Goal: Information Seeking & Learning: Learn about a topic

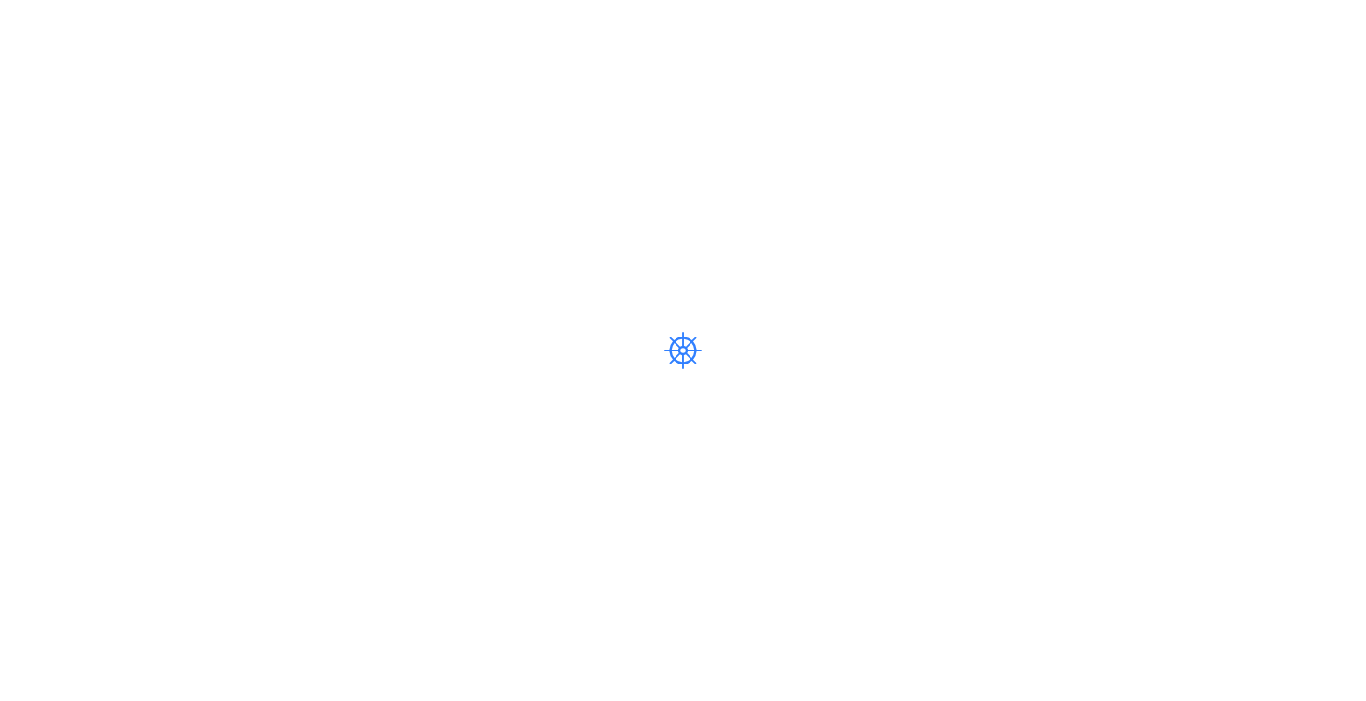
click at [201, 74] on div at bounding box center [683, 350] width 1366 height 701
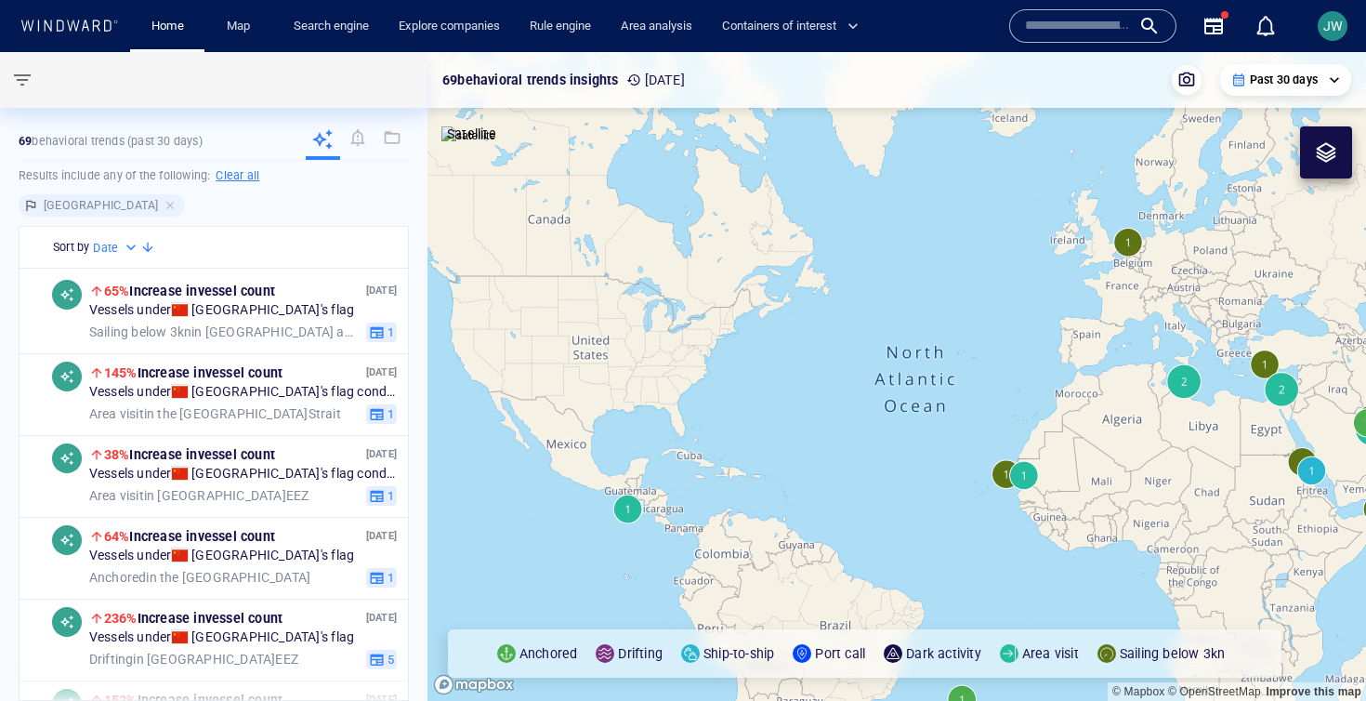
drag, startPoint x: 1127, startPoint y: 405, endPoint x: 812, endPoint y: 218, distance: 366.0
click at [812, 218] on canvas "Map" at bounding box center [897, 376] width 939 height 649
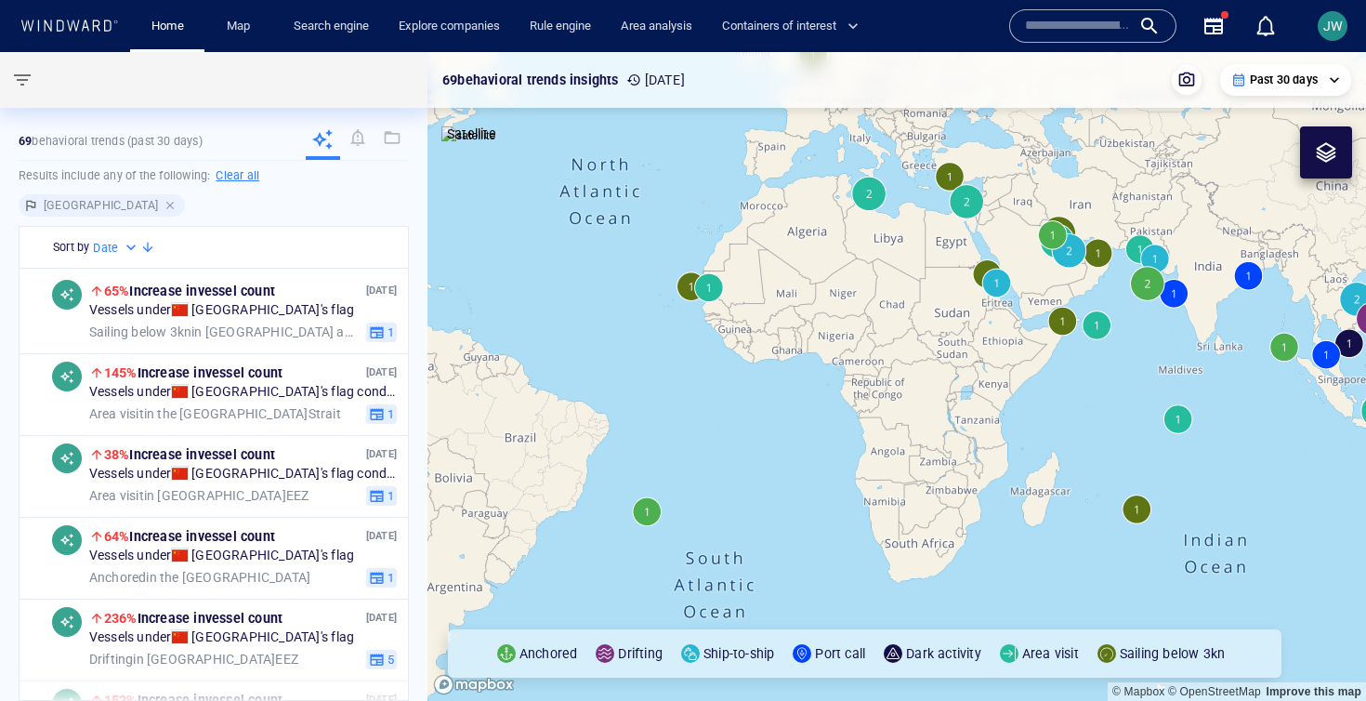
click at [164, 205] on div at bounding box center [172, 205] width 17 height 17
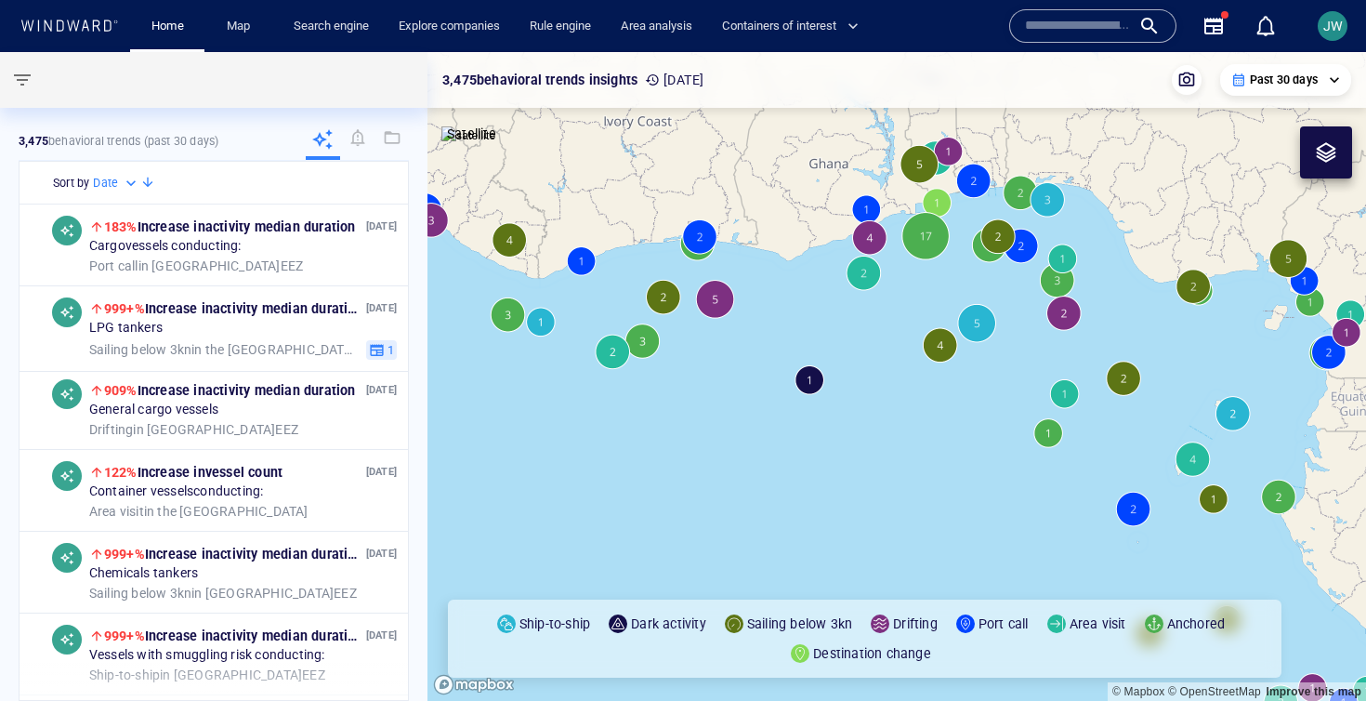
click at [809, 387] on canvas "Map" at bounding box center [897, 376] width 939 height 649
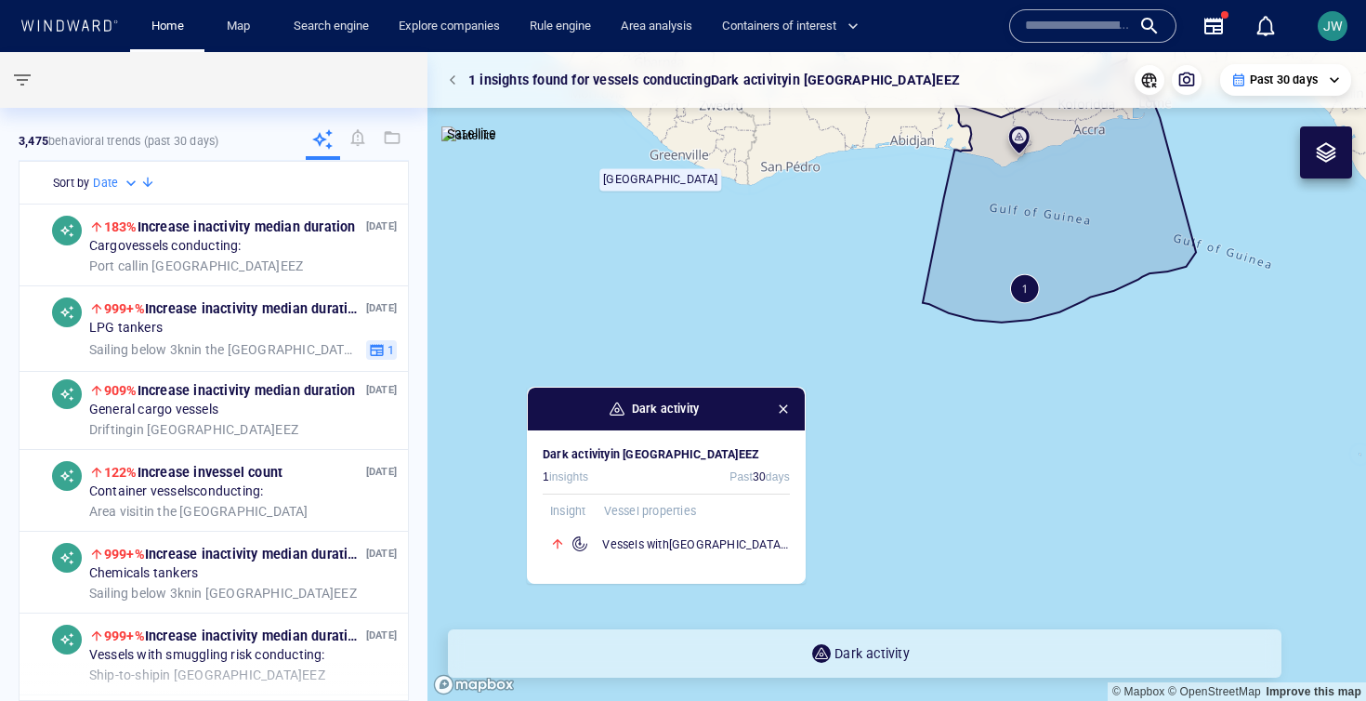
drag, startPoint x: 977, startPoint y: 257, endPoint x: 618, endPoint y: 328, distance: 365.9
click at [618, 328] on canvas "Map" at bounding box center [897, 376] width 939 height 649
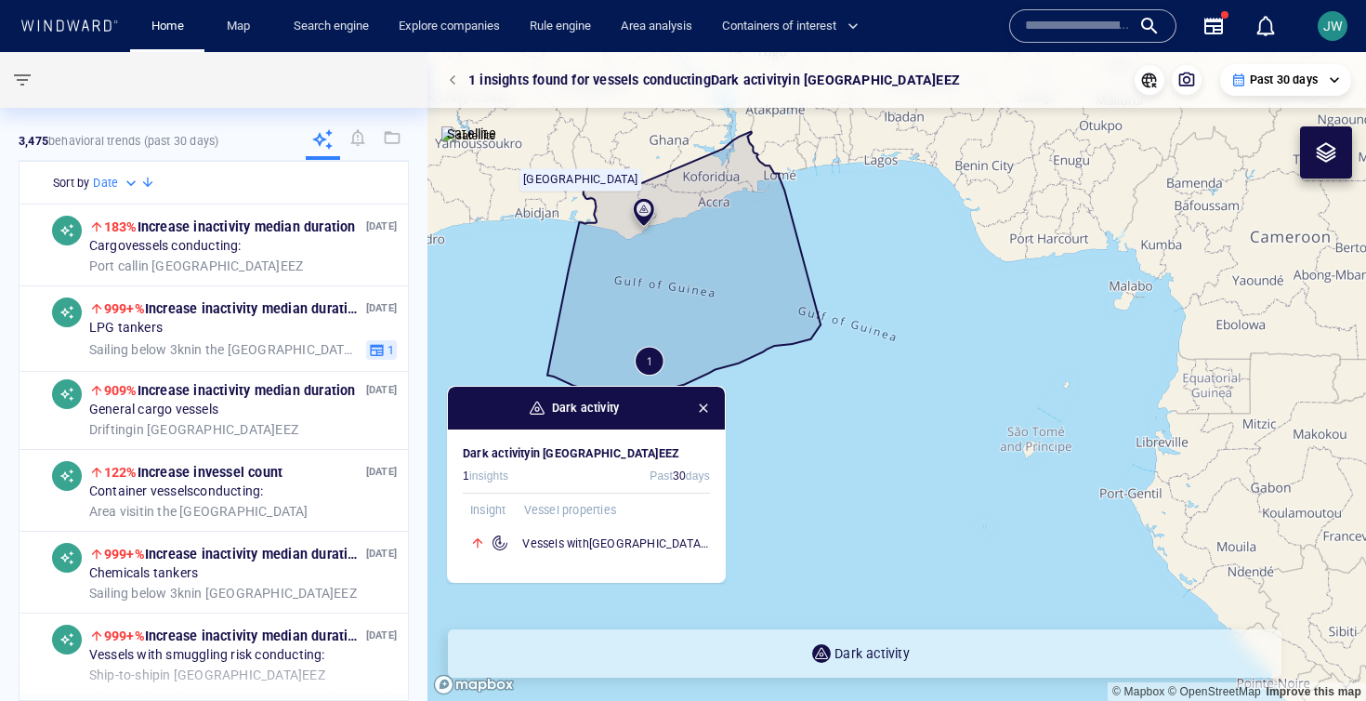
drag, startPoint x: 850, startPoint y: 372, endPoint x: 780, endPoint y: 371, distance: 69.7
click at [780, 371] on canvas "Map" at bounding box center [897, 376] width 939 height 649
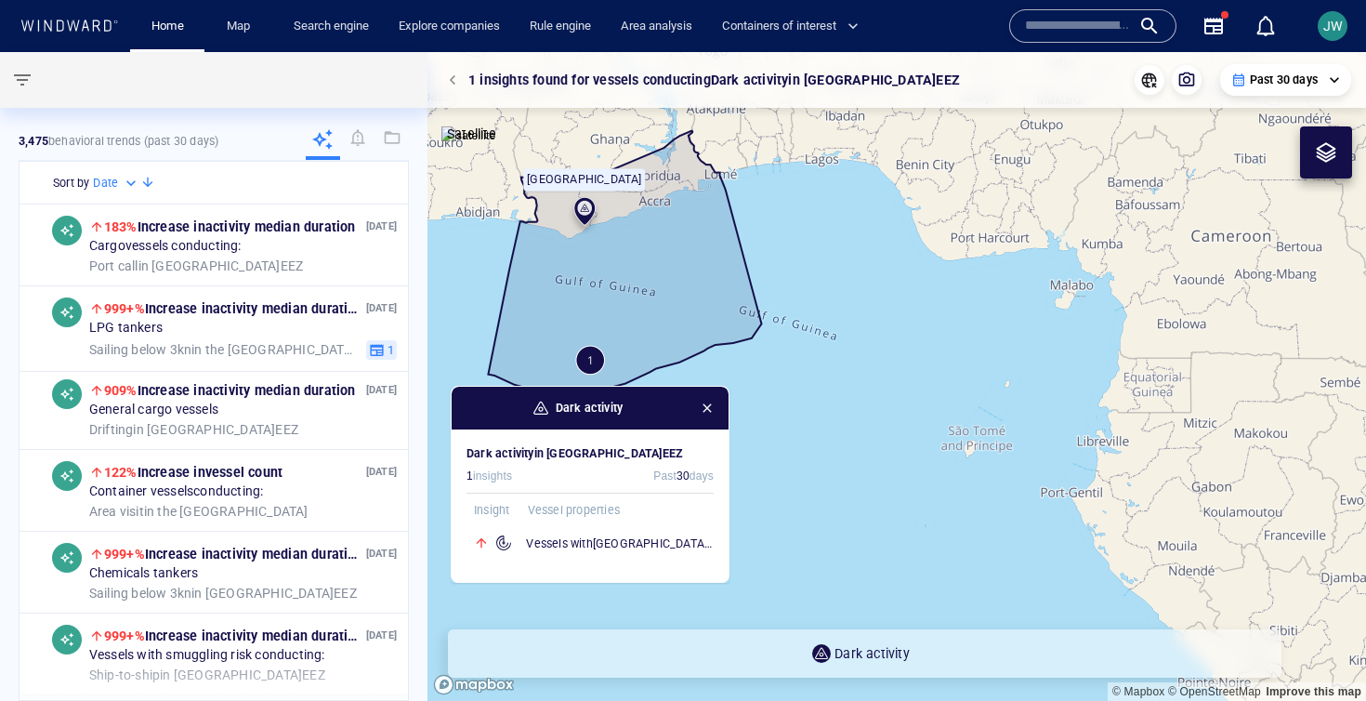
click at [1324, 75] on div "Past 30 days" at bounding box center [1286, 80] width 109 height 17
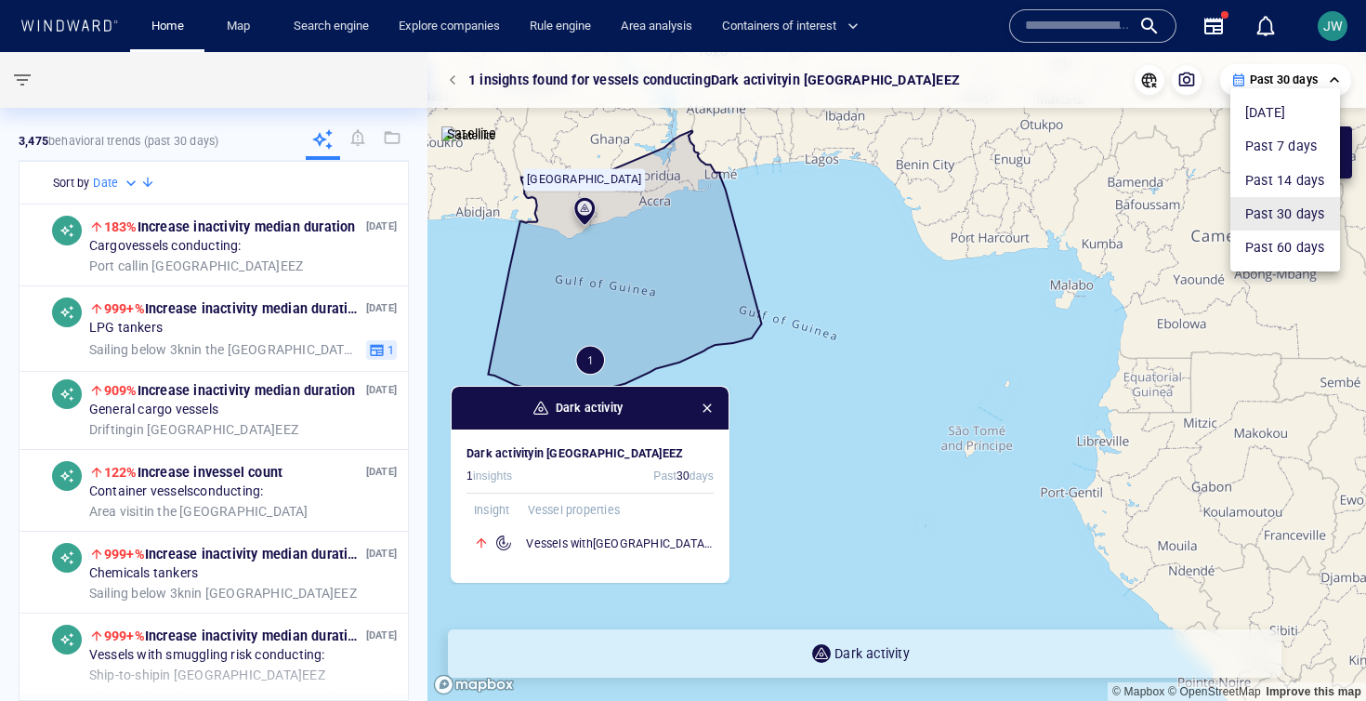
click at [1271, 245] on li "Past 60 days" at bounding box center [1286, 247] width 110 height 33
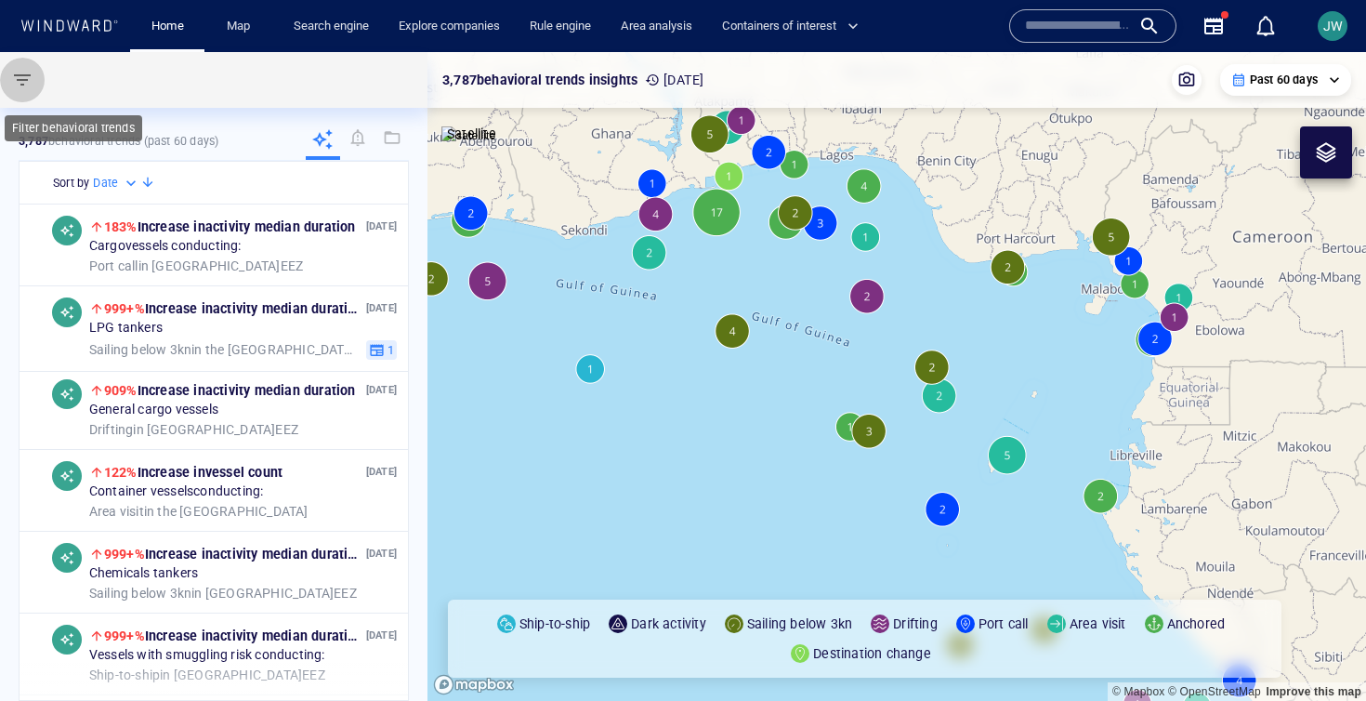
click at [17, 78] on span "button" at bounding box center [22, 80] width 22 height 22
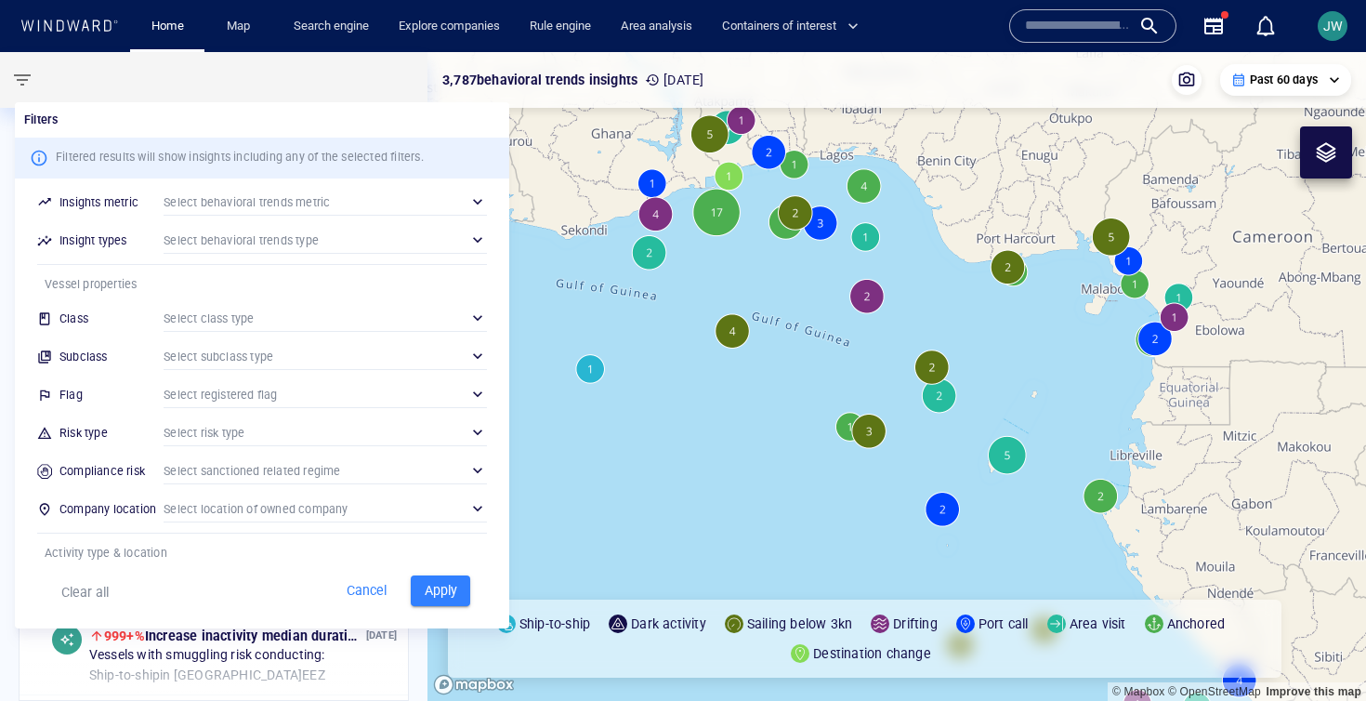
drag, startPoint x: 597, startPoint y: 262, endPoint x: 668, endPoint y: 305, distance: 83.4
click at [668, 305] on div at bounding box center [683, 350] width 1366 height 701
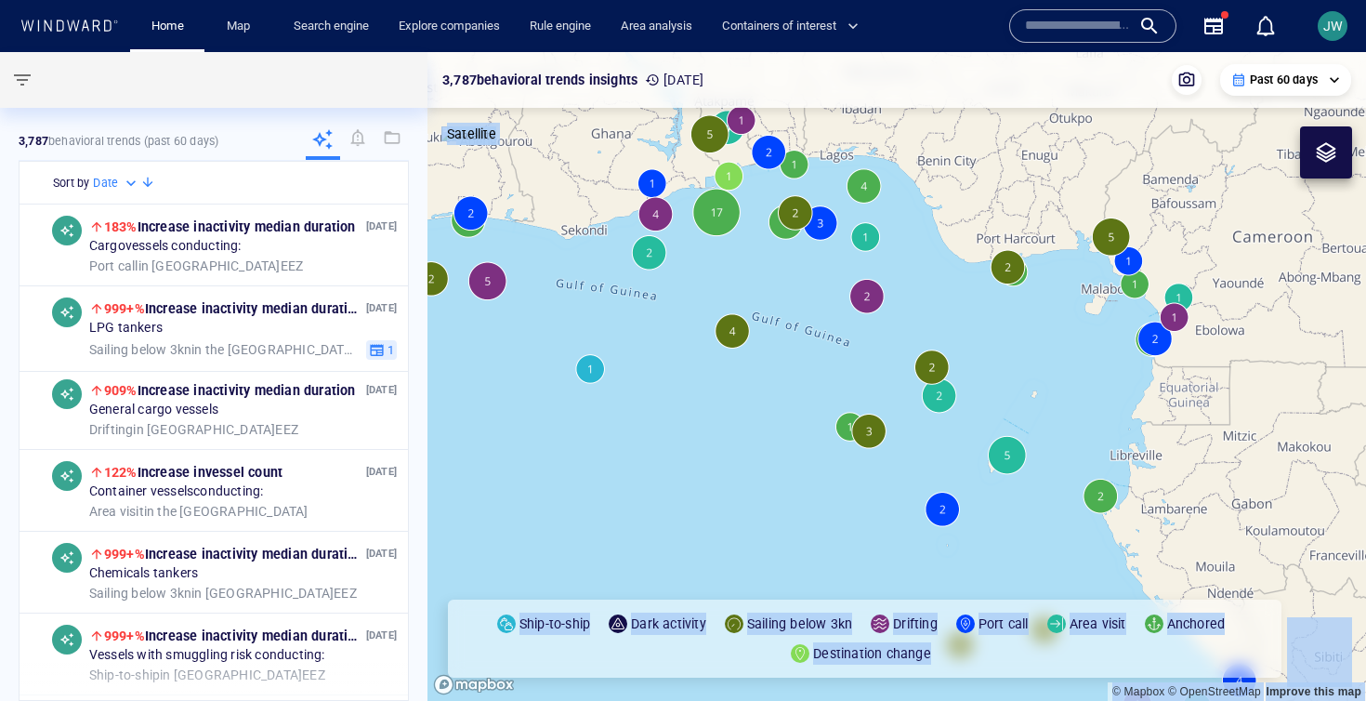
drag, startPoint x: 711, startPoint y: 329, endPoint x: 753, endPoint y: 341, distance: 43.5
drag, startPoint x: 597, startPoint y: 251, endPoint x: 670, endPoint y: 376, distance: 144.6
click at [670, 376] on canvas "Map" at bounding box center [897, 376] width 939 height 649
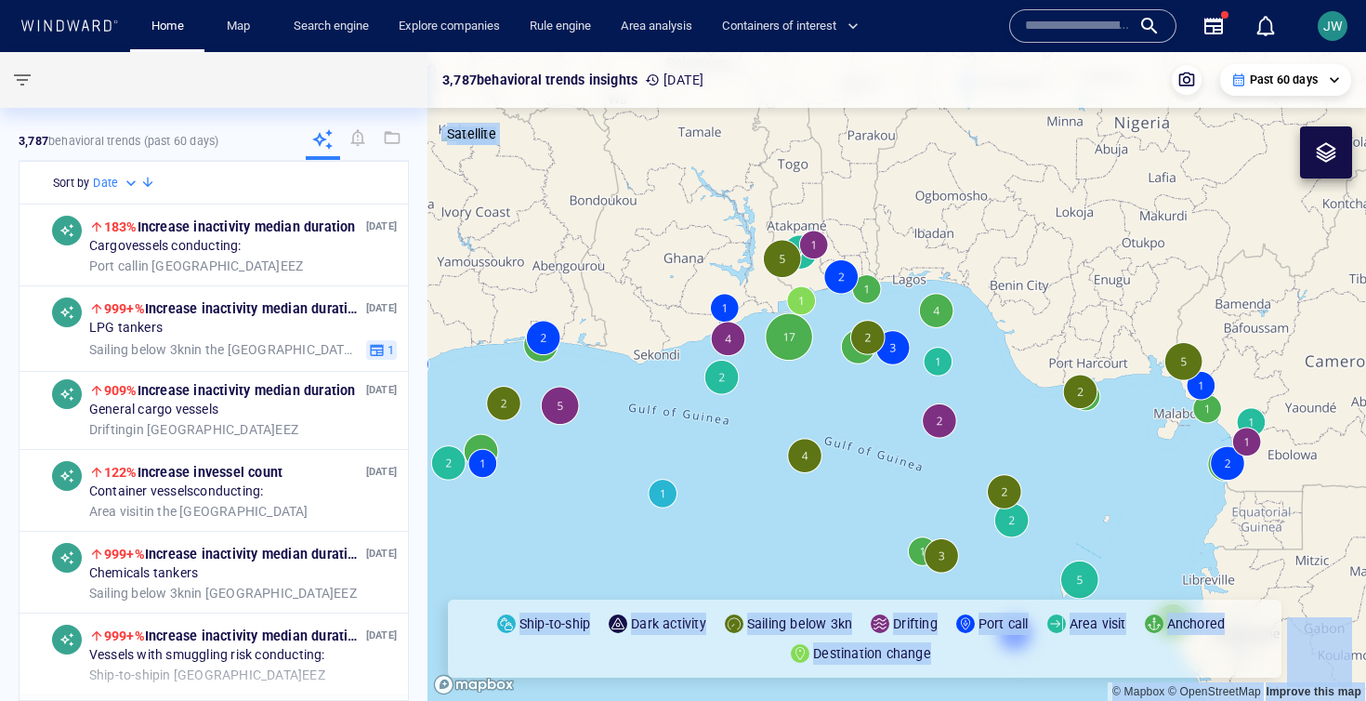
click at [670, 376] on canvas "Map" at bounding box center [897, 376] width 939 height 649
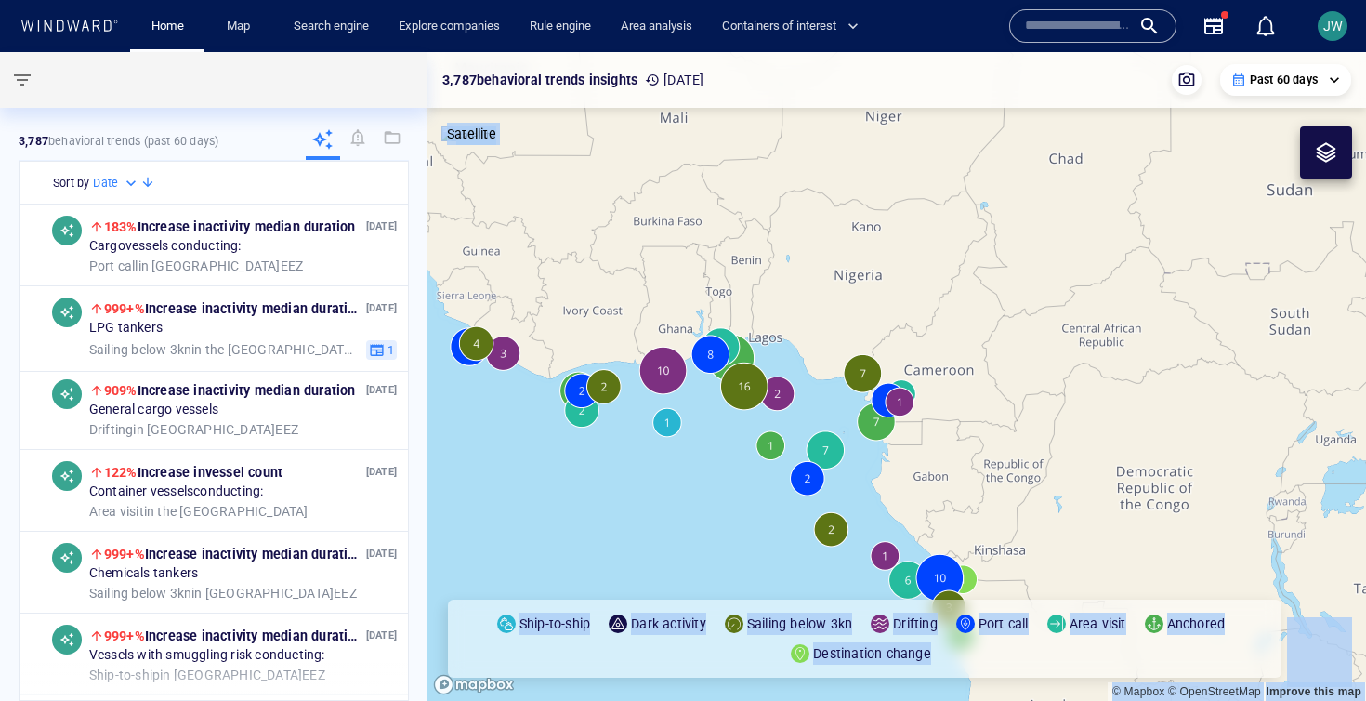
click at [635, 493] on canvas "Map" at bounding box center [897, 376] width 939 height 649
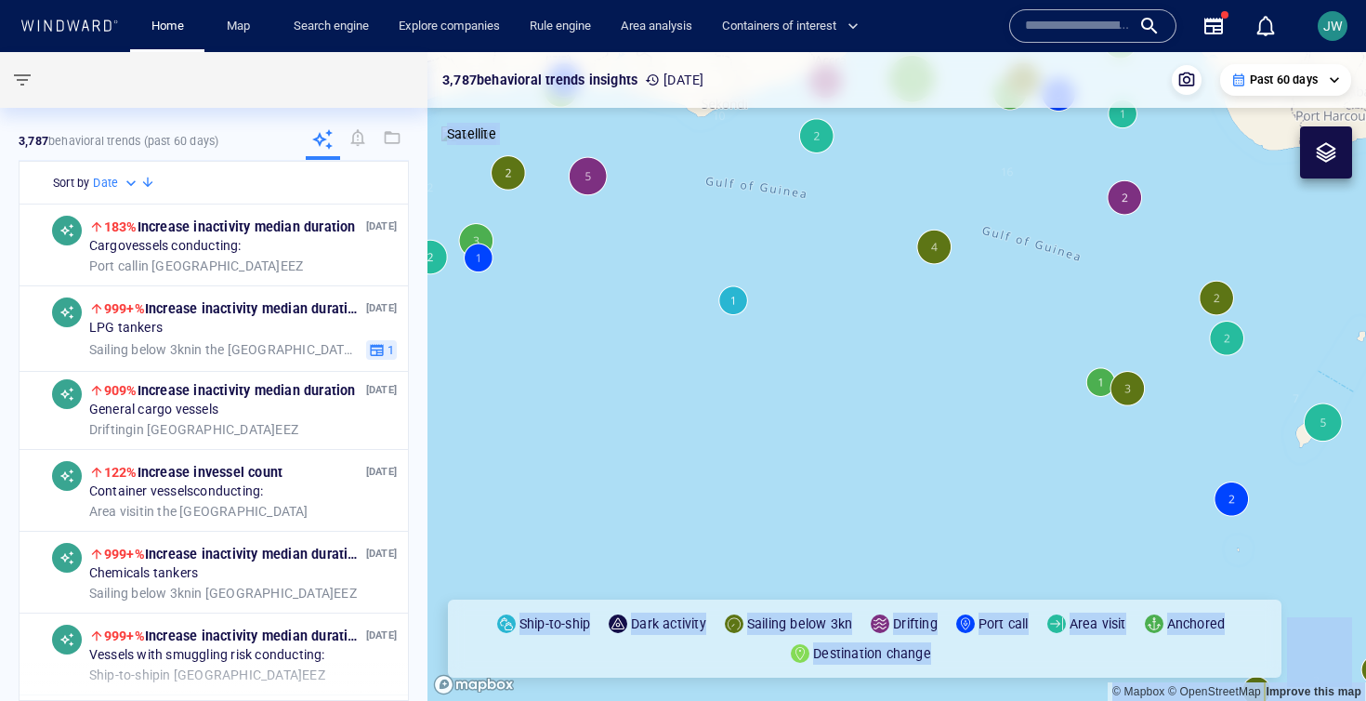
drag, startPoint x: 678, startPoint y: 295, endPoint x: 660, endPoint y: 429, distance: 135.9
click at [660, 429] on canvas "Map" at bounding box center [897, 376] width 939 height 649
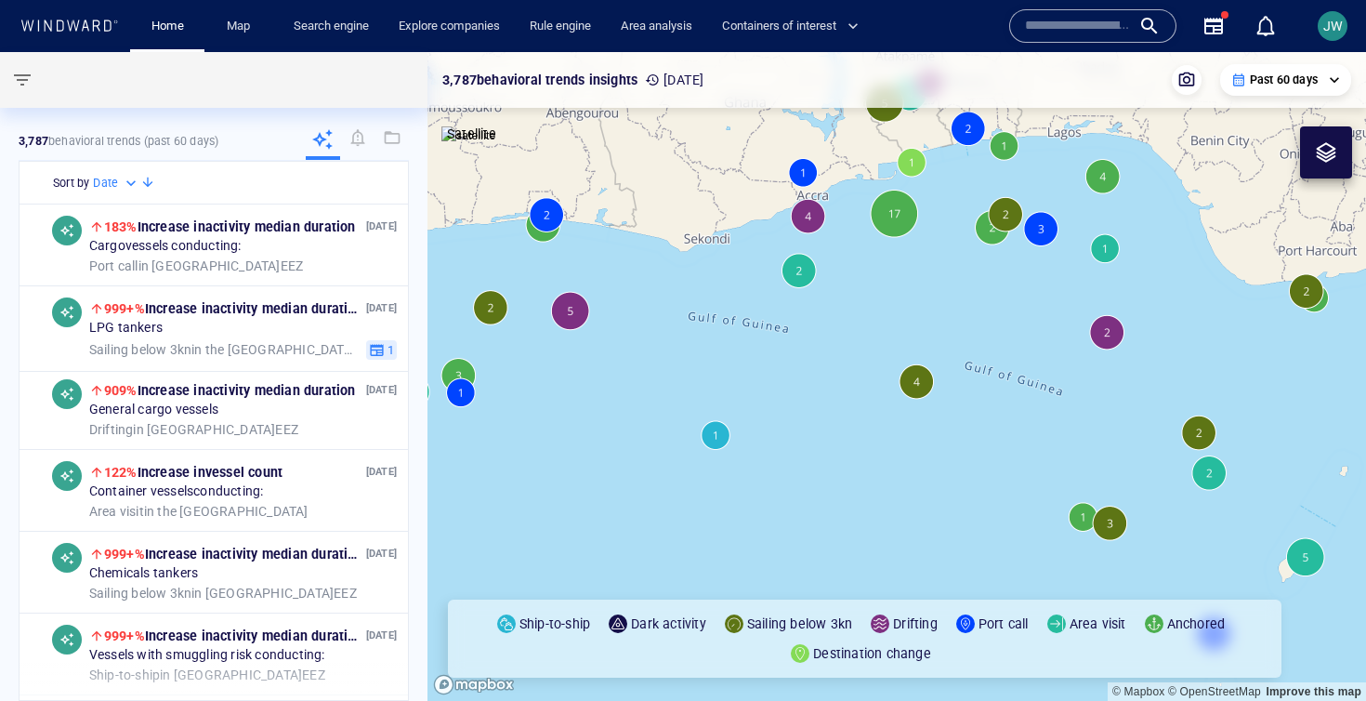
click at [836, 653] on p "Destination change" at bounding box center [872, 653] width 118 height 22
click at [719, 438] on canvas "Map" at bounding box center [897, 376] width 939 height 649
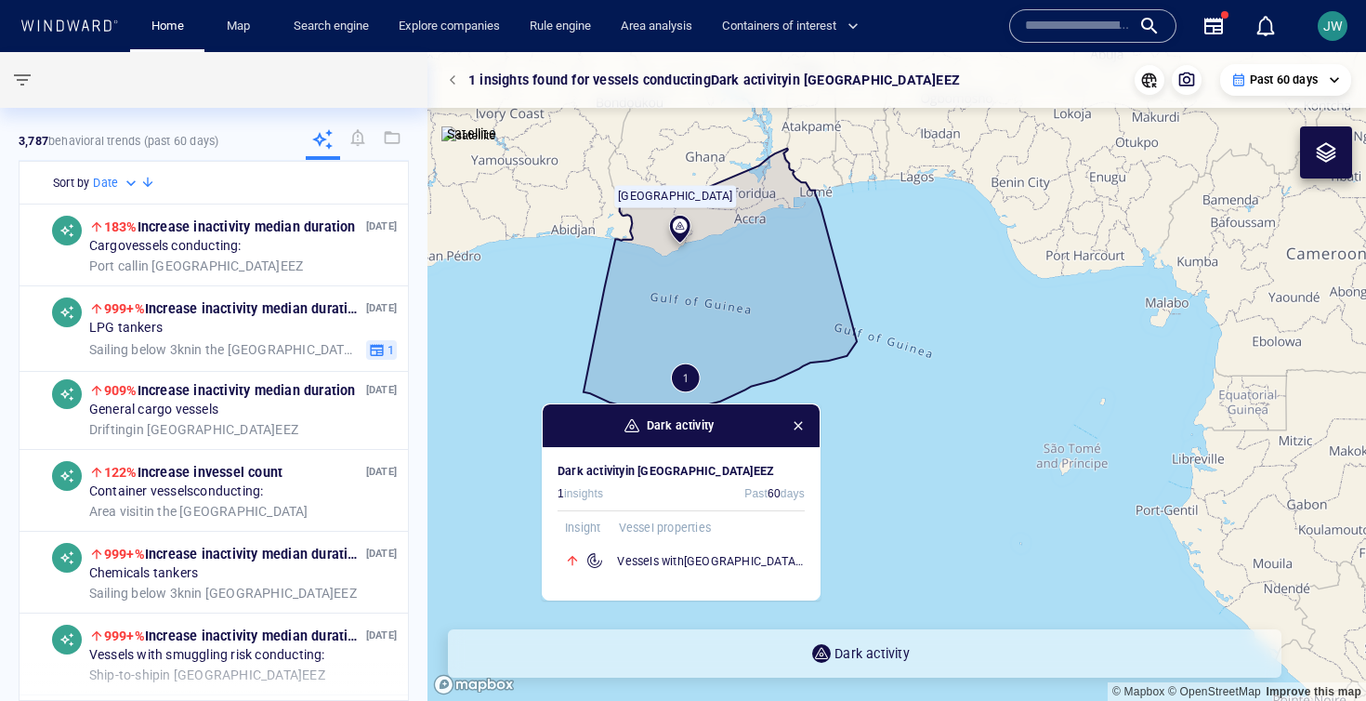
drag, startPoint x: 856, startPoint y: 354, endPoint x: 497, endPoint y: 445, distance: 370.2
click at [497, 445] on canvas "Map" at bounding box center [897, 376] width 939 height 649
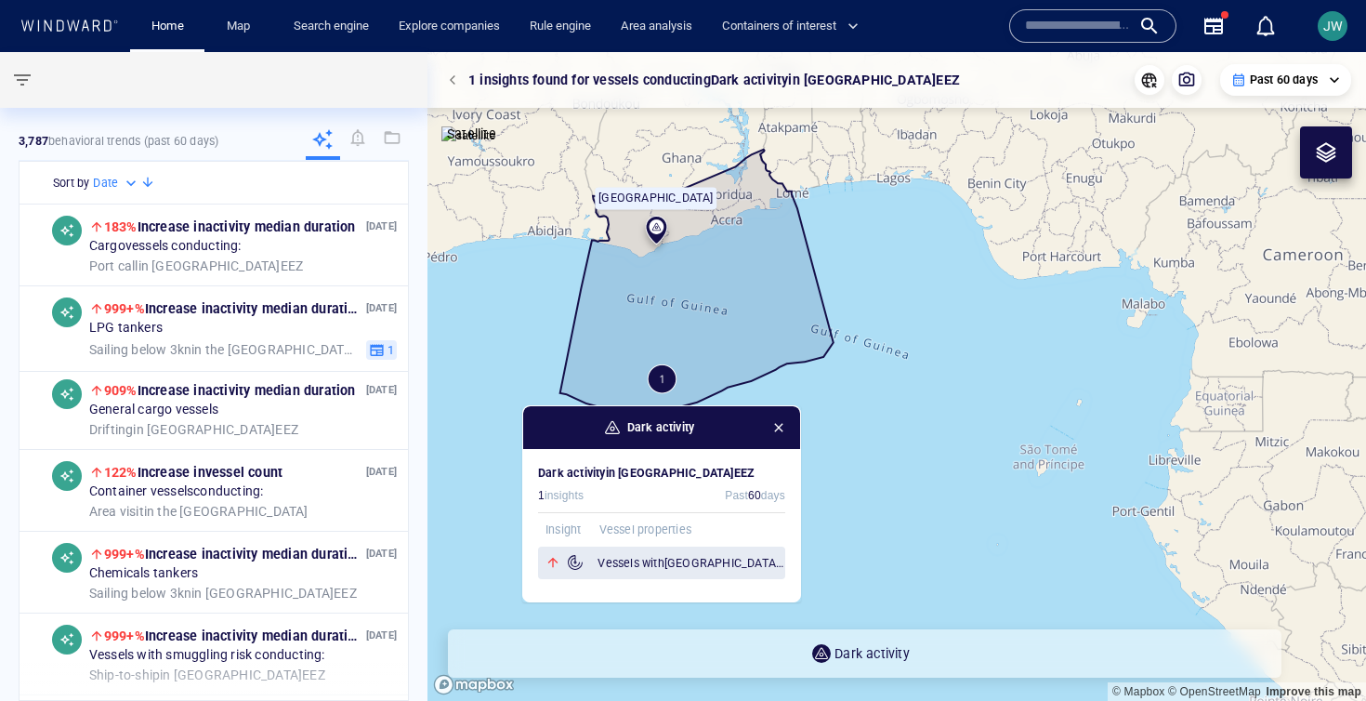
click at [622, 559] on h6 "Vessels with Venezuela compliance risks" at bounding box center [692, 563] width 188 height 19
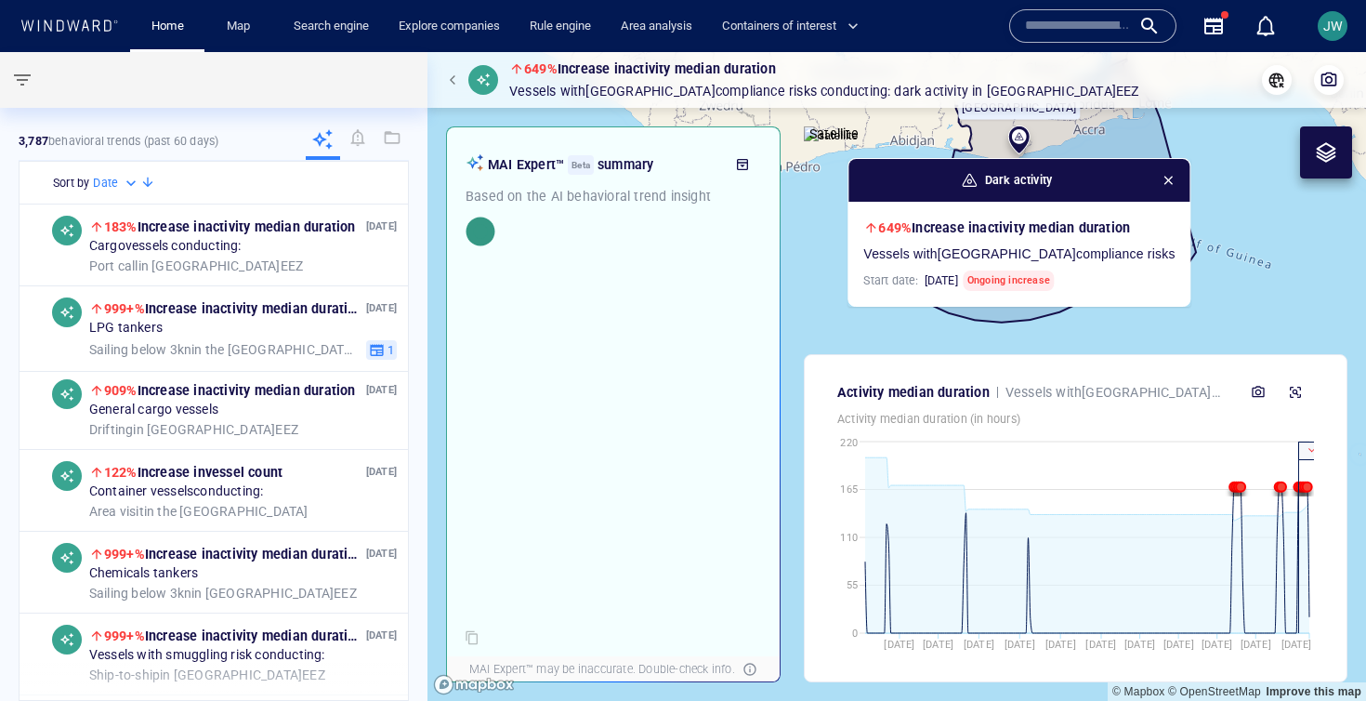
click at [464, 77] on button "button" at bounding box center [455, 80] width 26 height 26
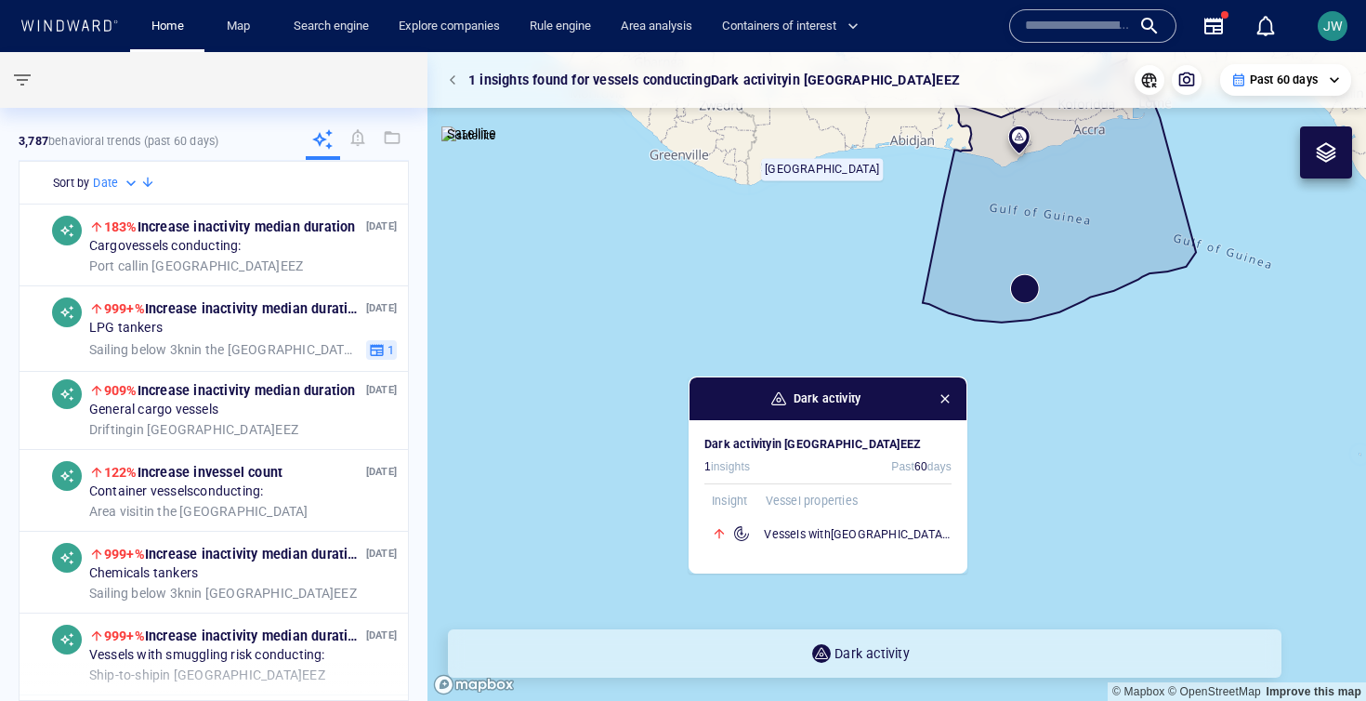
drag, startPoint x: 726, startPoint y: 263, endPoint x: 509, endPoint y: 326, distance: 225.6
click at [509, 326] on canvas "Map" at bounding box center [897, 376] width 939 height 649
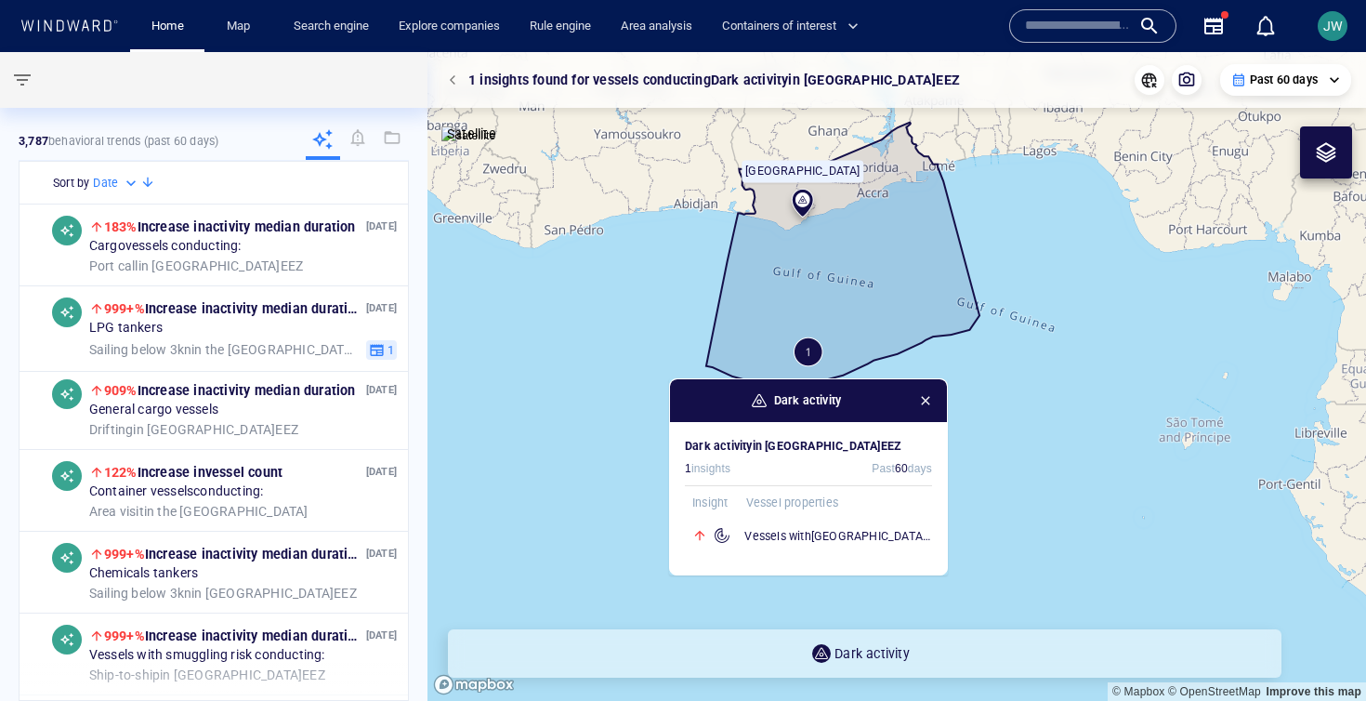
click at [24, 71] on span "button" at bounding box center [22, 80] width 22 height 22
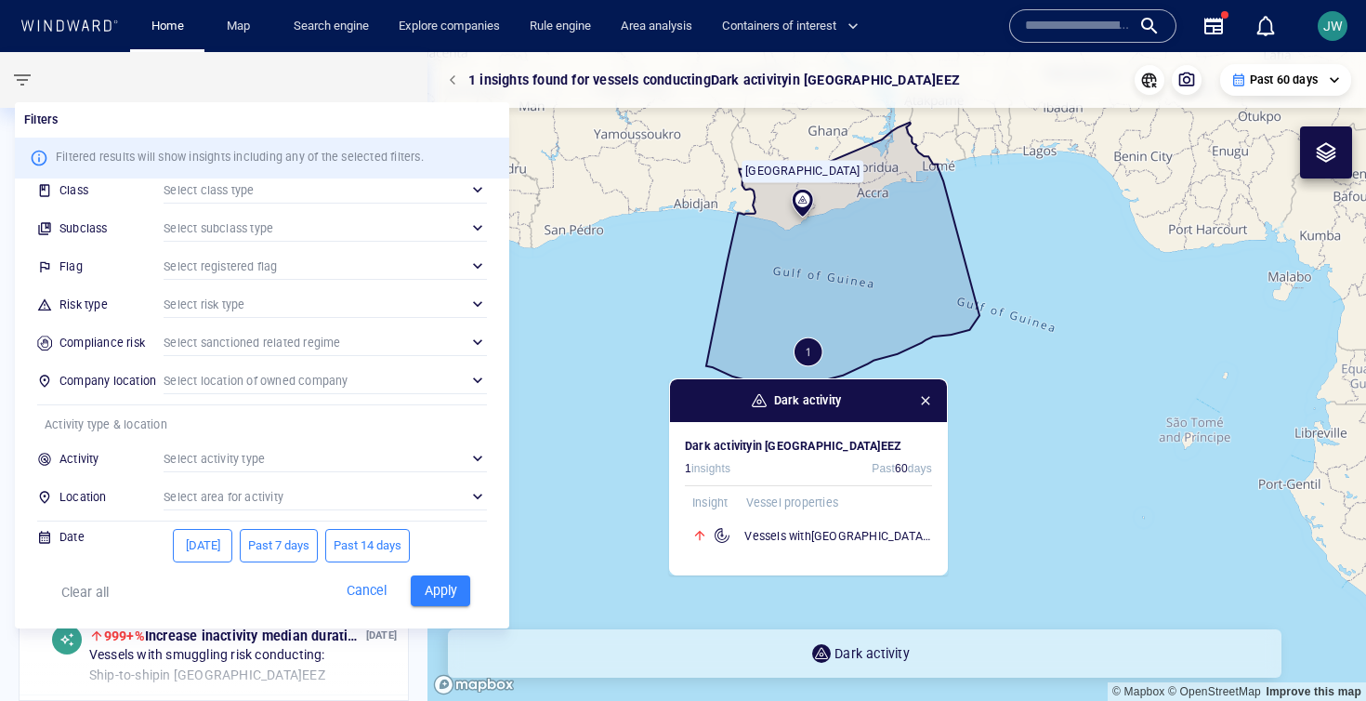
scroll to position [132, 0]
click at [267, 483] on div "​" at bounding box center [325, 493] width 323 height 28
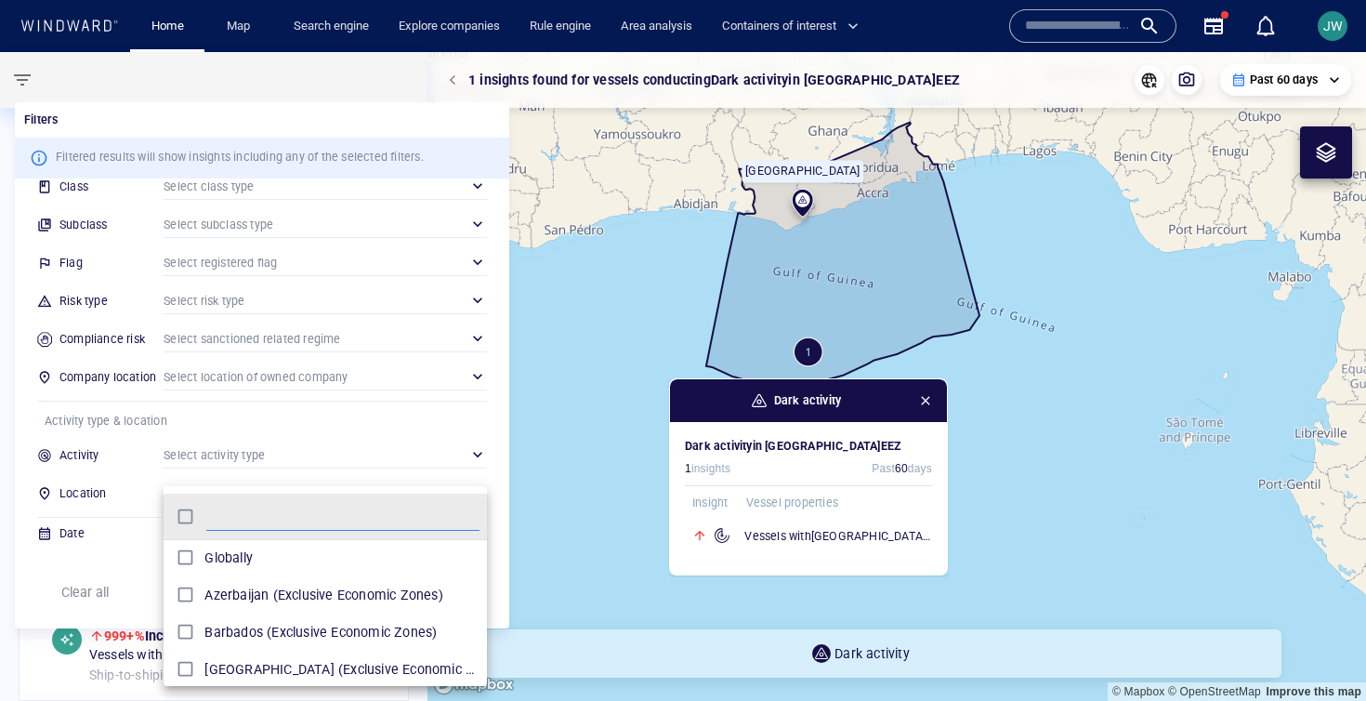
scroll to position [185, 323]
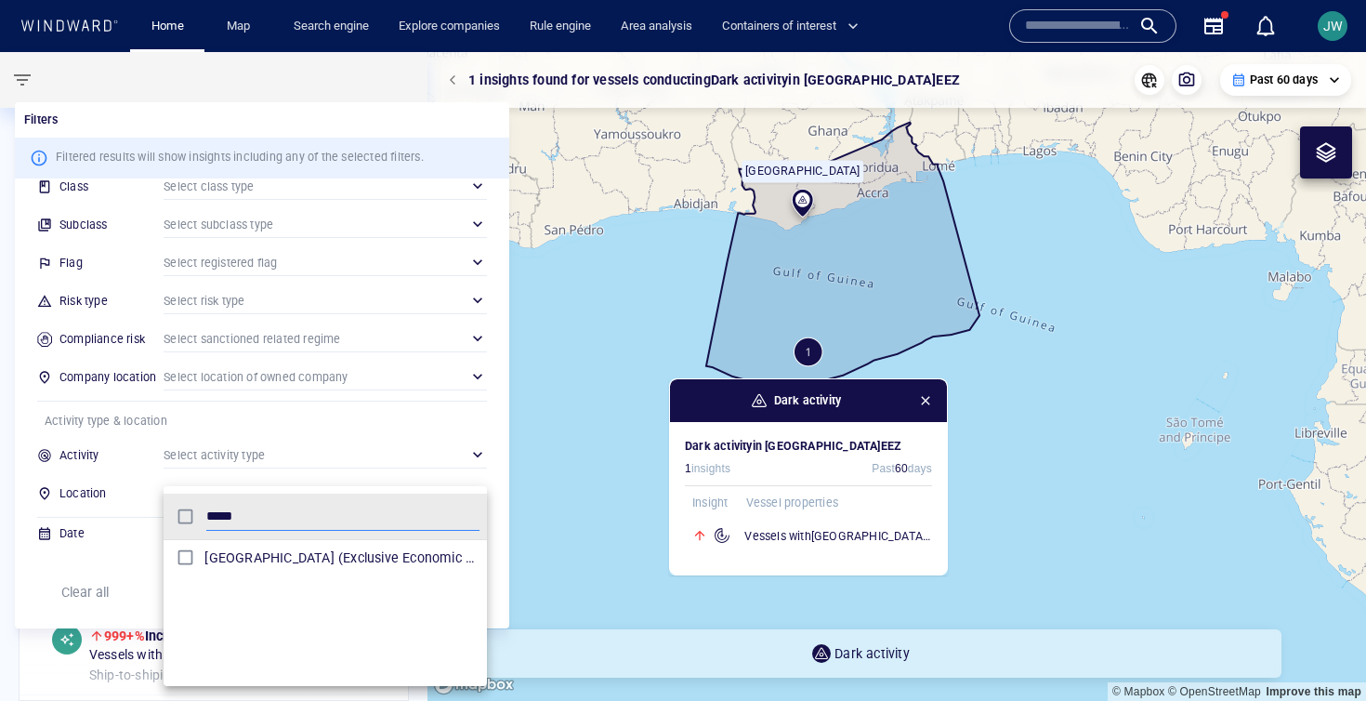
type input "*****"
click at [438, 554] on span "Ghana (Exclusive Economic Zones)" at bounding box center [342, 558] width 275 height 22
click at [319, 560] on span "Ghana (Exclusive Economic Zones)" at bounding box center [342, 558] width 275 height 22
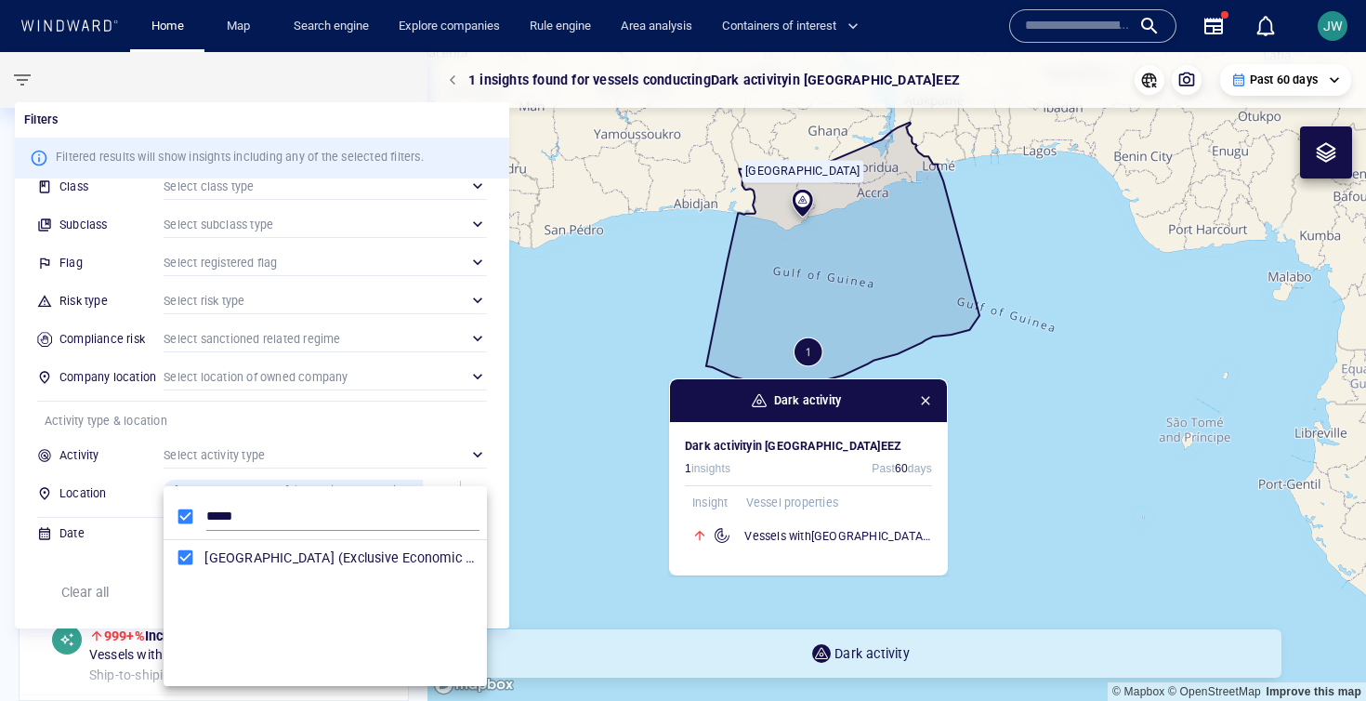
click at [495, 442] on div at bounding box center [683, 350] width 1366 height 701
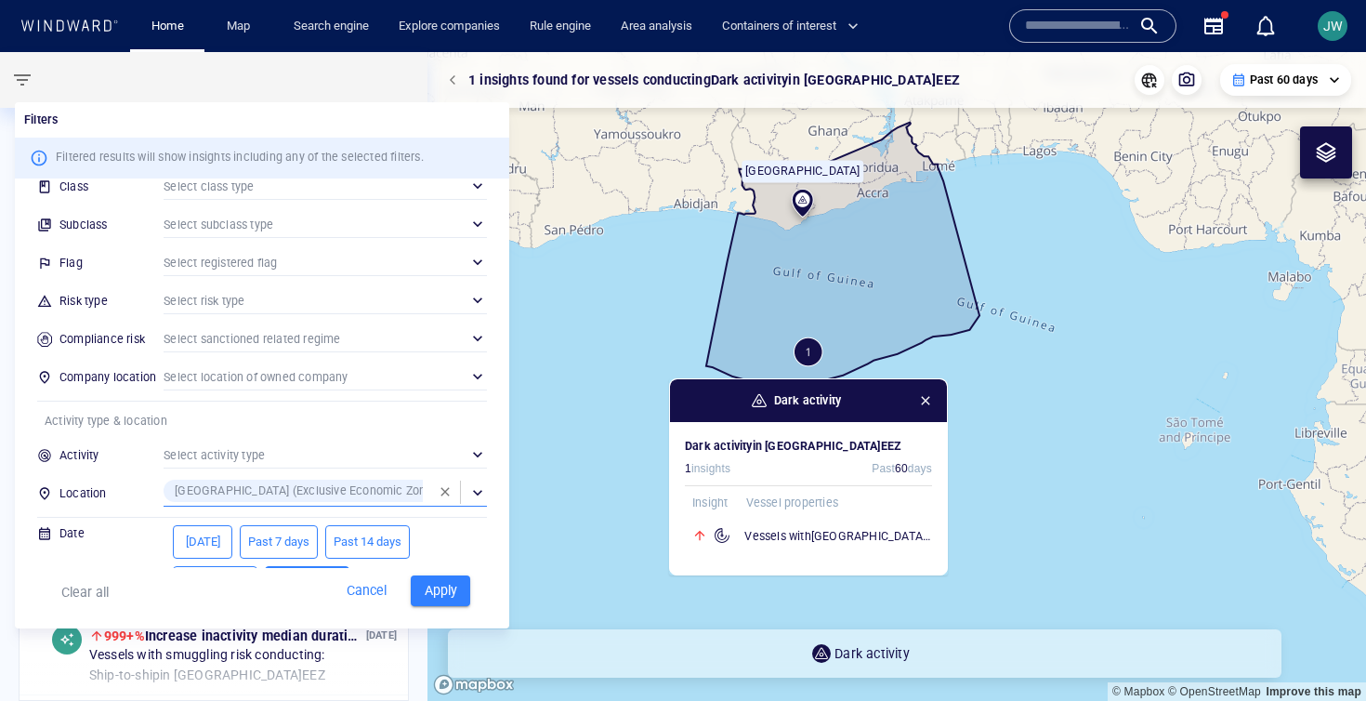
scroll to position [0, 0]
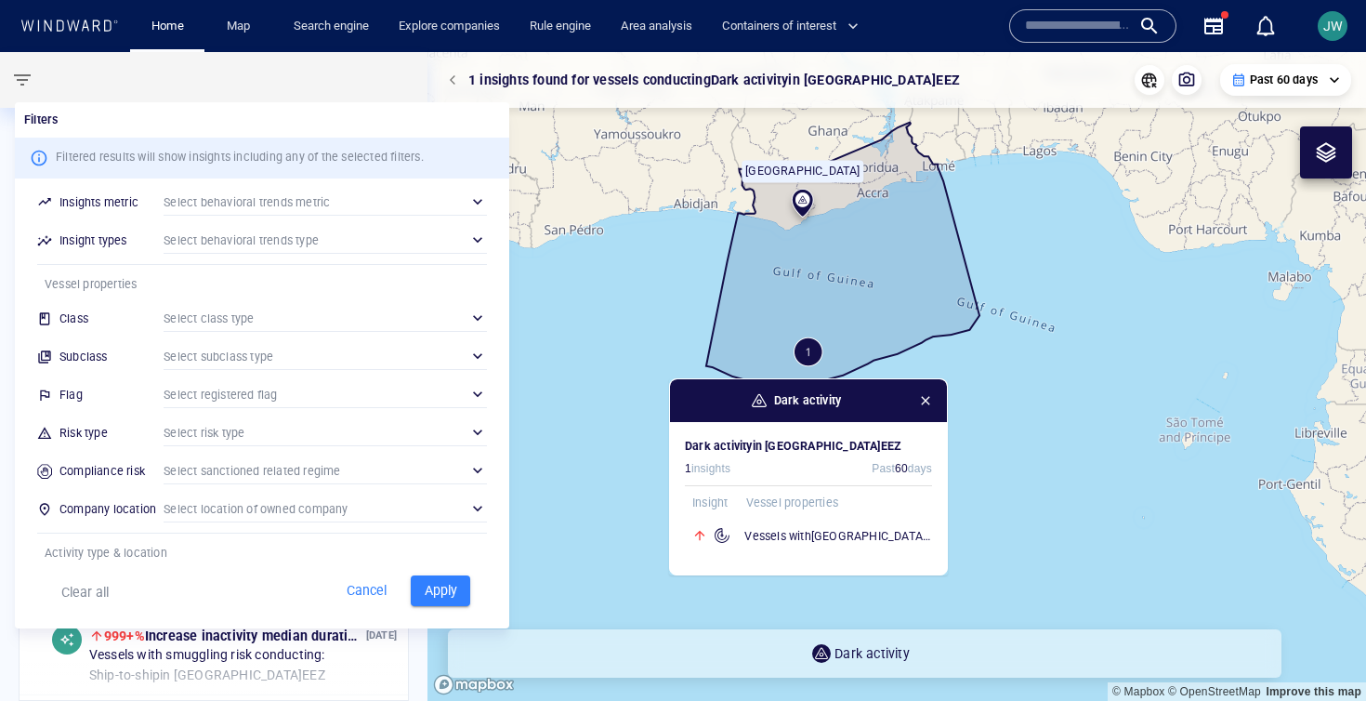
click at [363, 202] on div "​" at bounding box center [325, 202] width 323 height 28
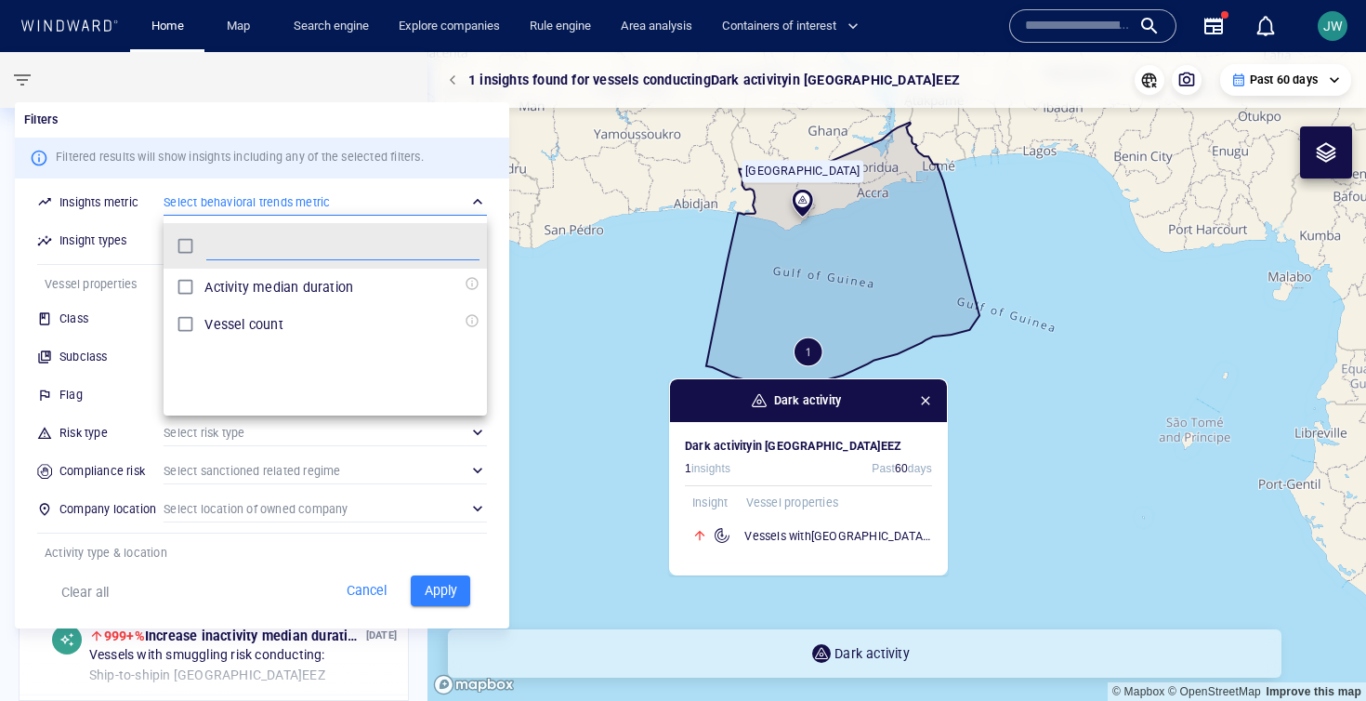
scroll to position [185, 323]
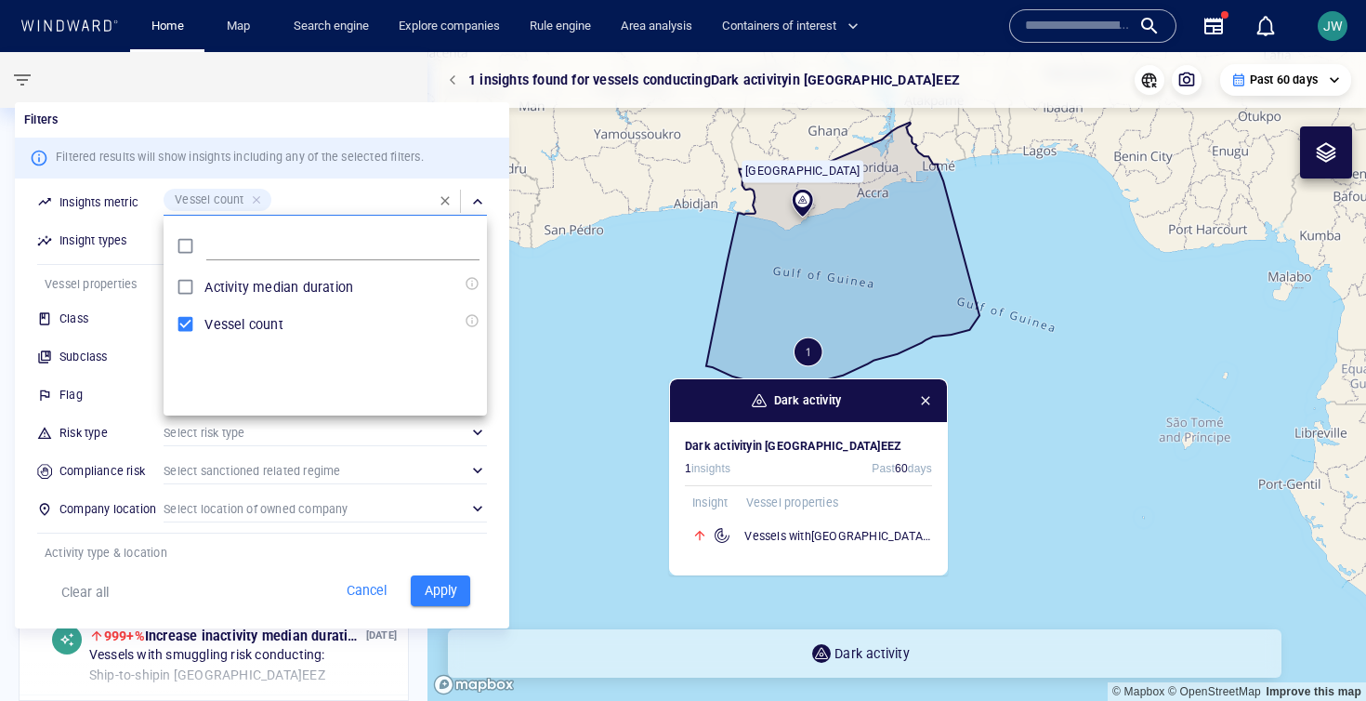
click at [95, 220] on div at bounding box center [683, 350] width 1366 height 701
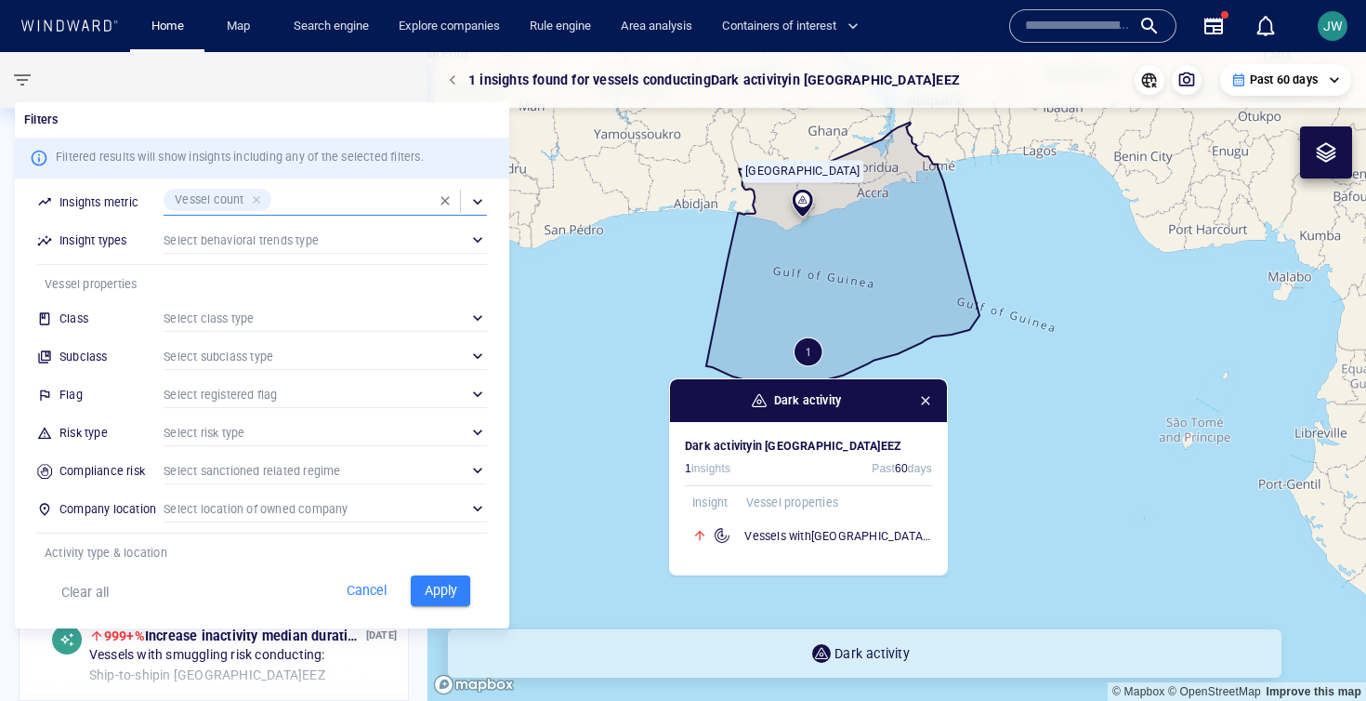
click at [229, 243] on div "​" at bounding box center [325, 240] width 323 height 28
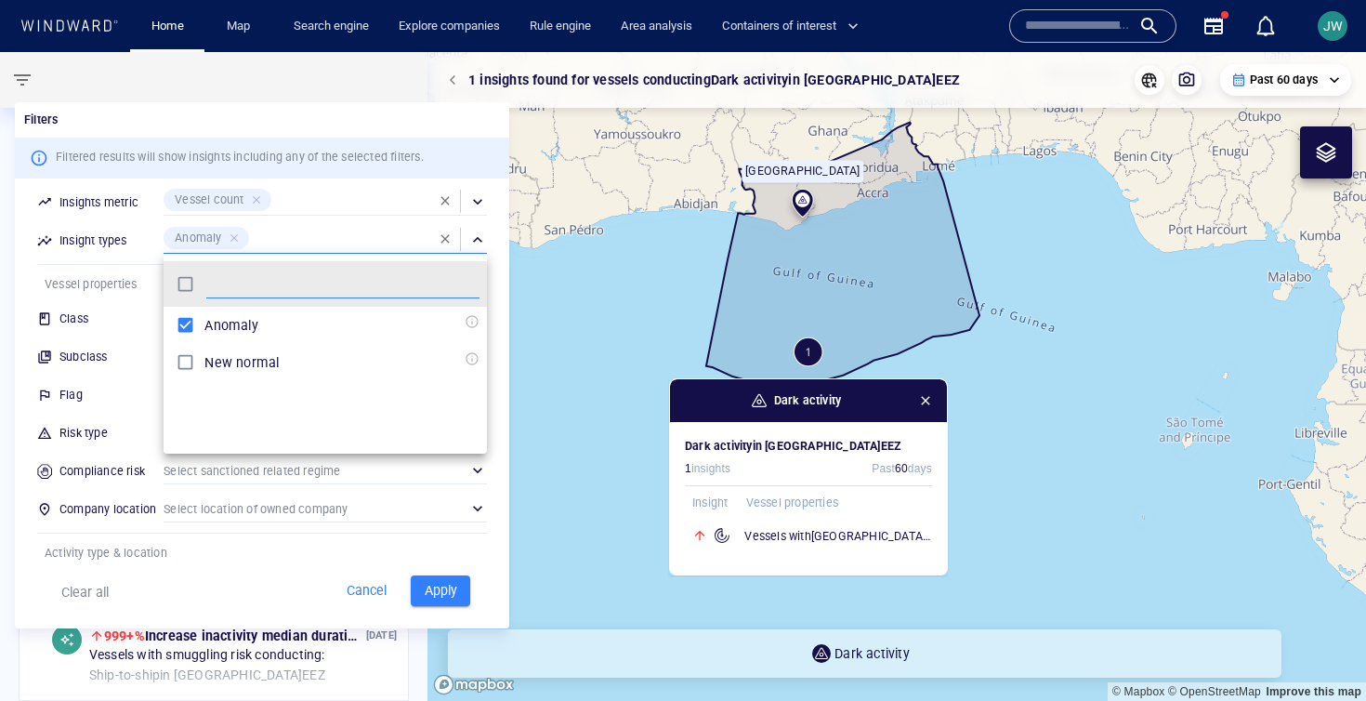
click at [496, 218] on div at bounding box center [683, 350] width 1366 height 701
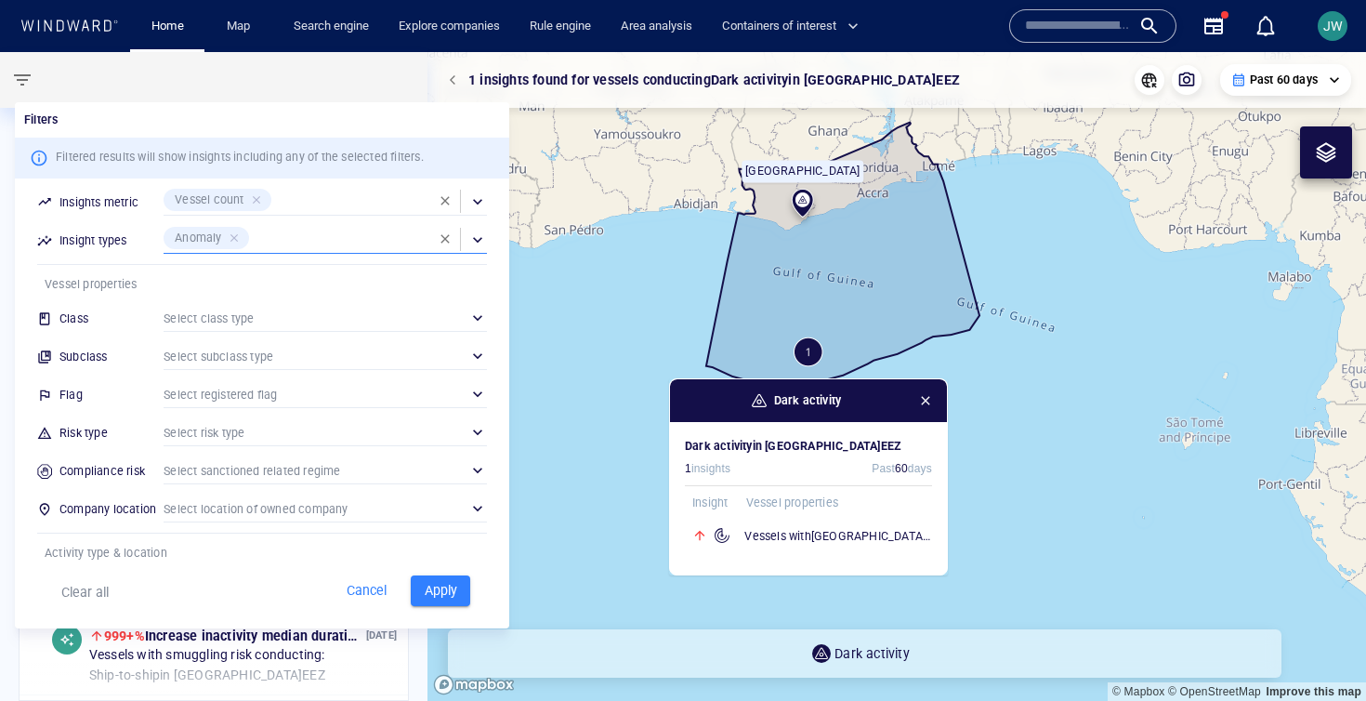
click at [437, 585] on span "Apply" at bounding box center [440, 590] width 41 height 23
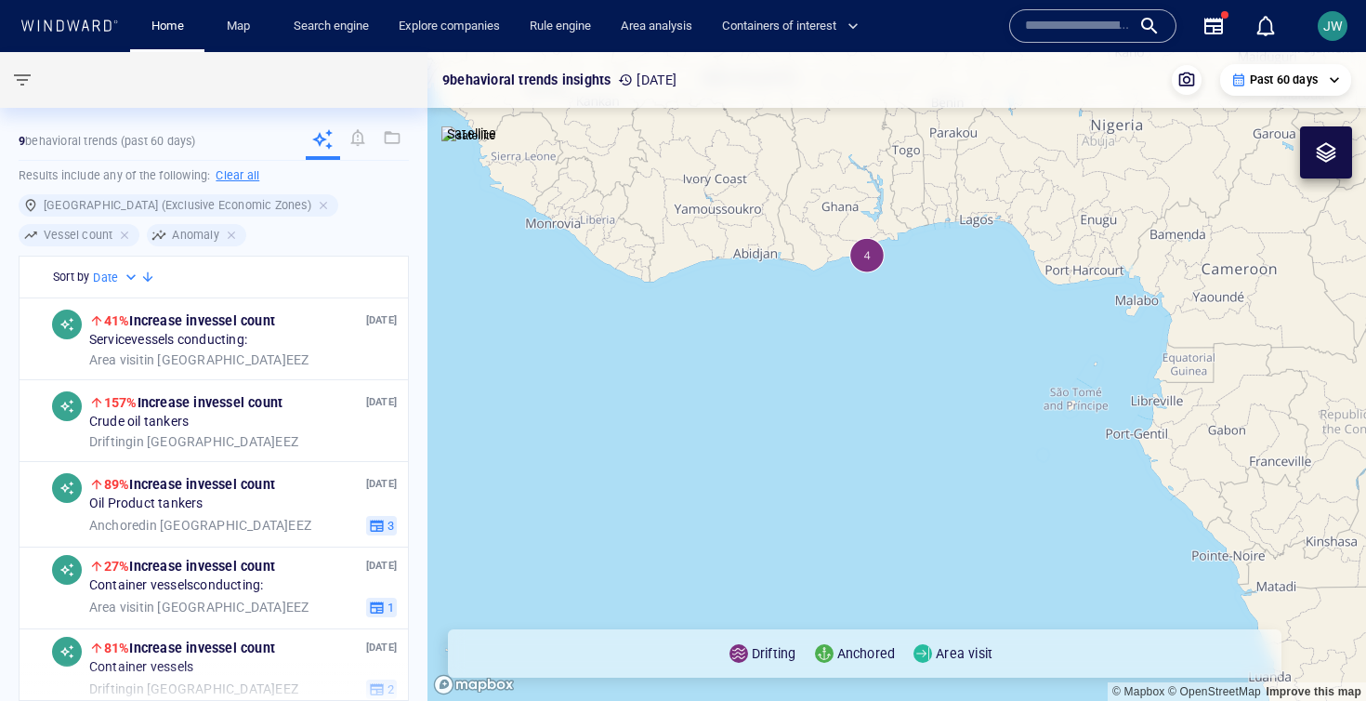
click at [863, 343] on canvas "Map" at bounding box center [897, 376] width 939 height 649
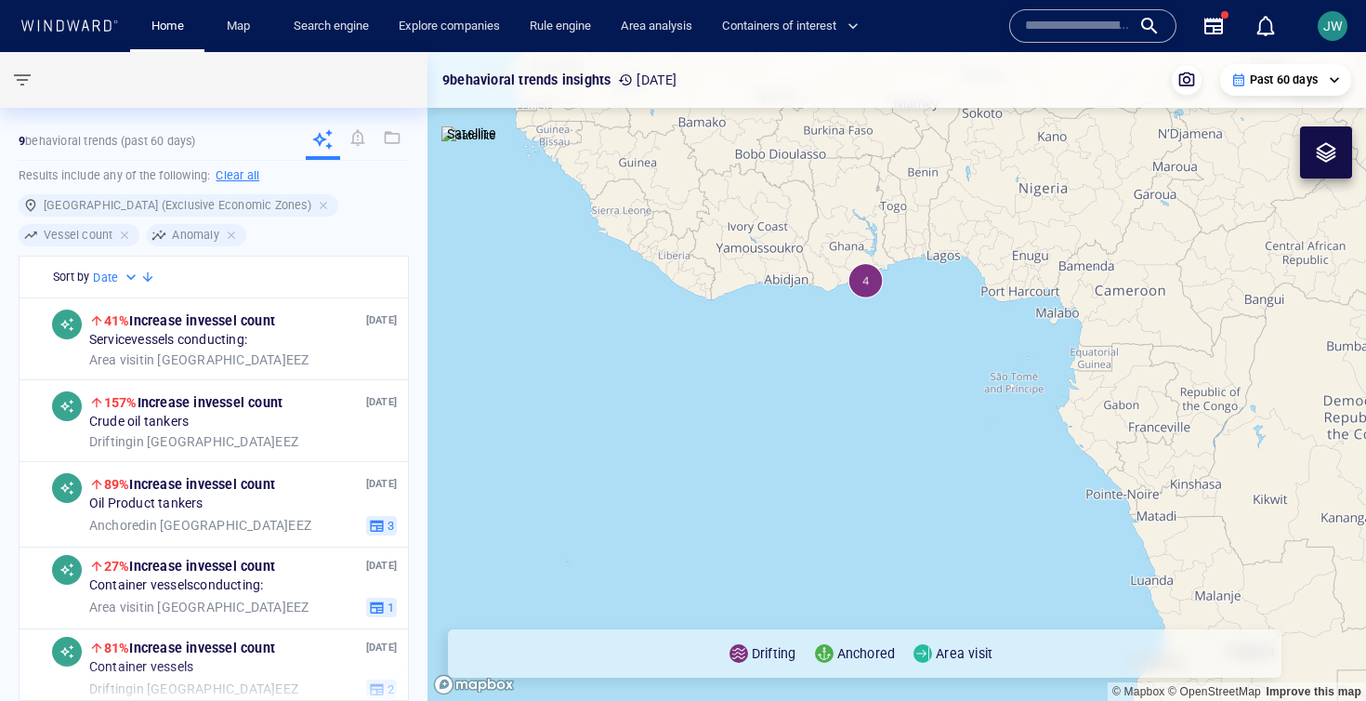
click at [701, 502] on canvas "Map" at bounding box center [897, 376] width 939 height 649
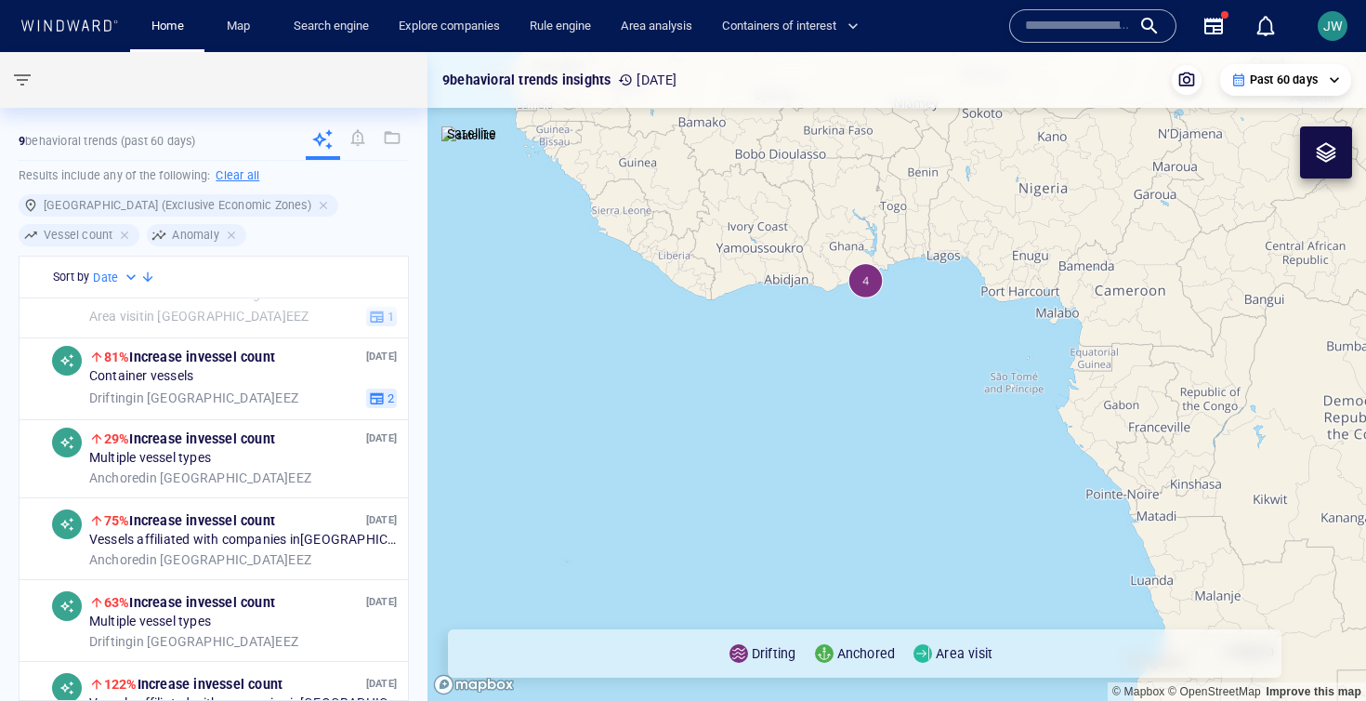
scroll to position [281, 0]
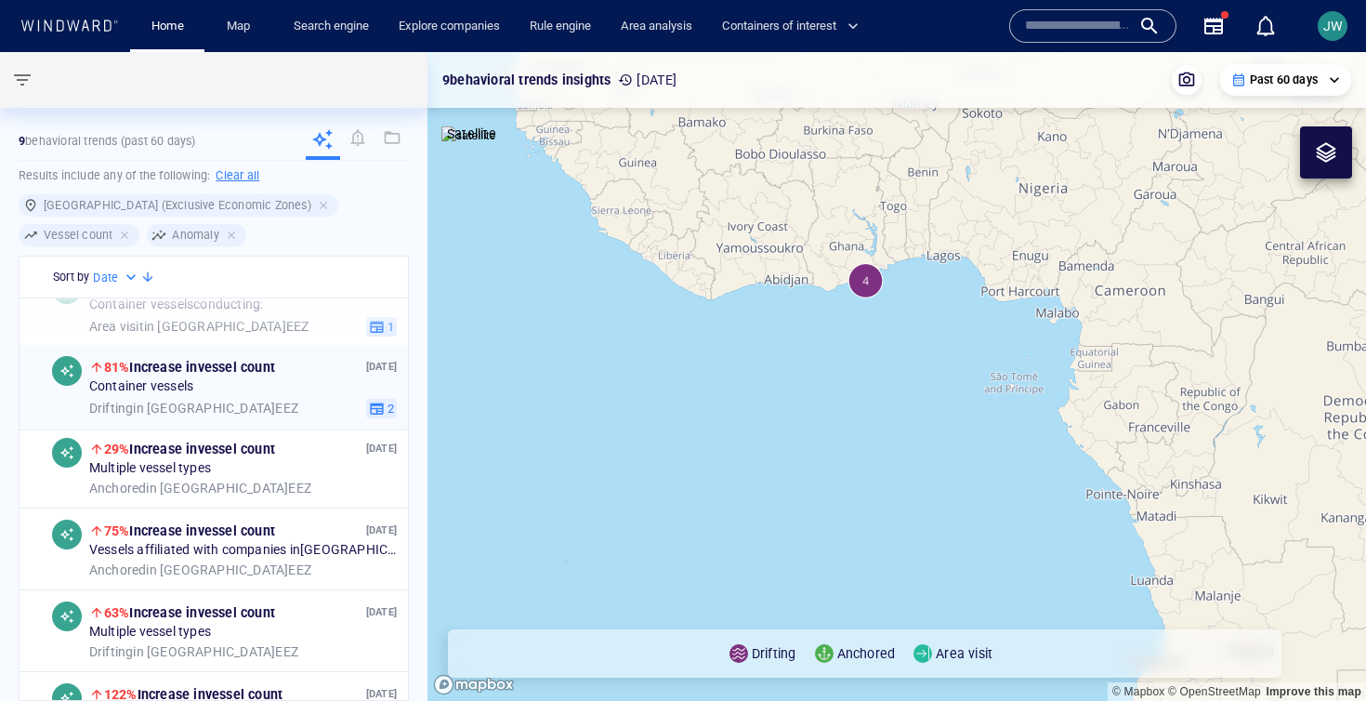
click at [276, 417] on div "Drifting in Ghana EEZ 2" at bounding box center [243, 409] width 308 height 20
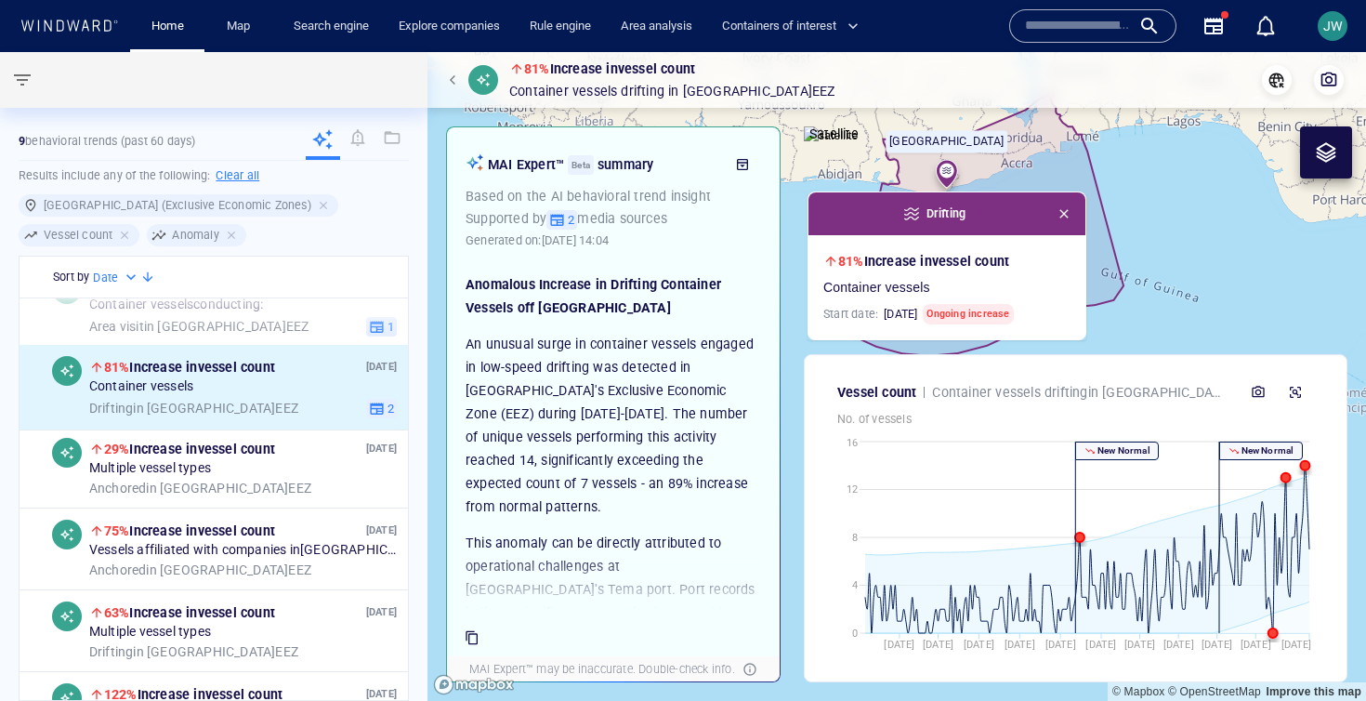
drag, startPoint x: 852, startPoint y: 310, endPoint x: 780, endPoint y: 343, distance: 79.9
click at [780, 343] on div "81% Increase in vessel count Container vessels Drifting in Ghana EEZ © Mapbox ©…" at bounding box center [897, 376] width 939 height 649
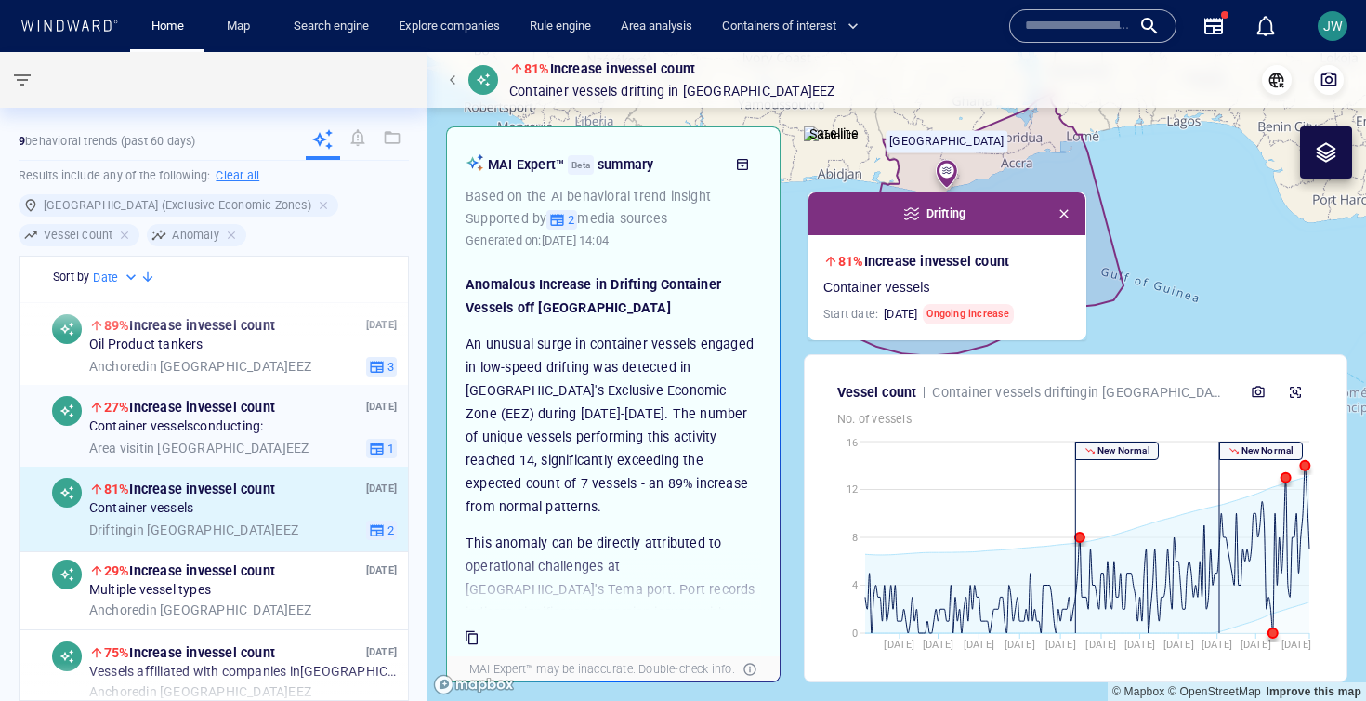
scroll to position [158, 0]
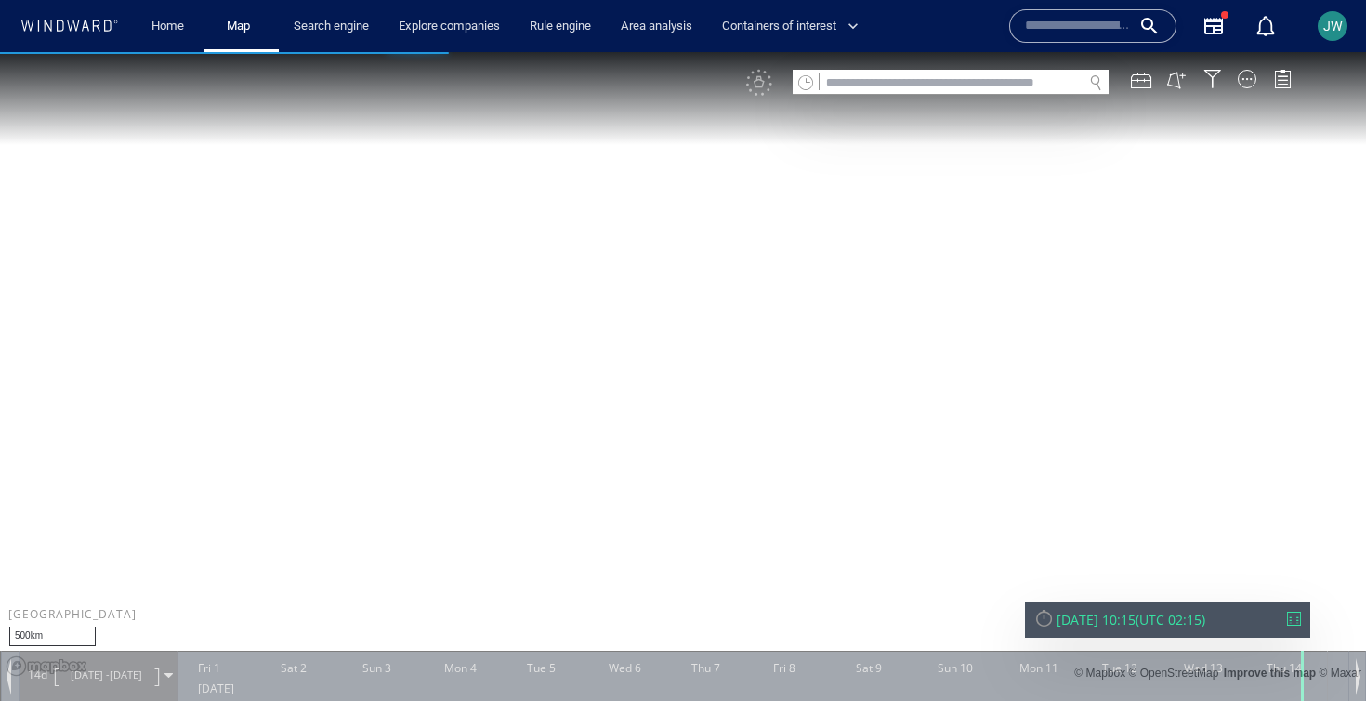
drag, startPoint x: 169, startPoint y: 289, endPoint x: 1049, endPoint y: 297, distance: 879.4
click at [1049, 300] on canvas "Map" at bounding box center [683, 367] width 1366 height 630
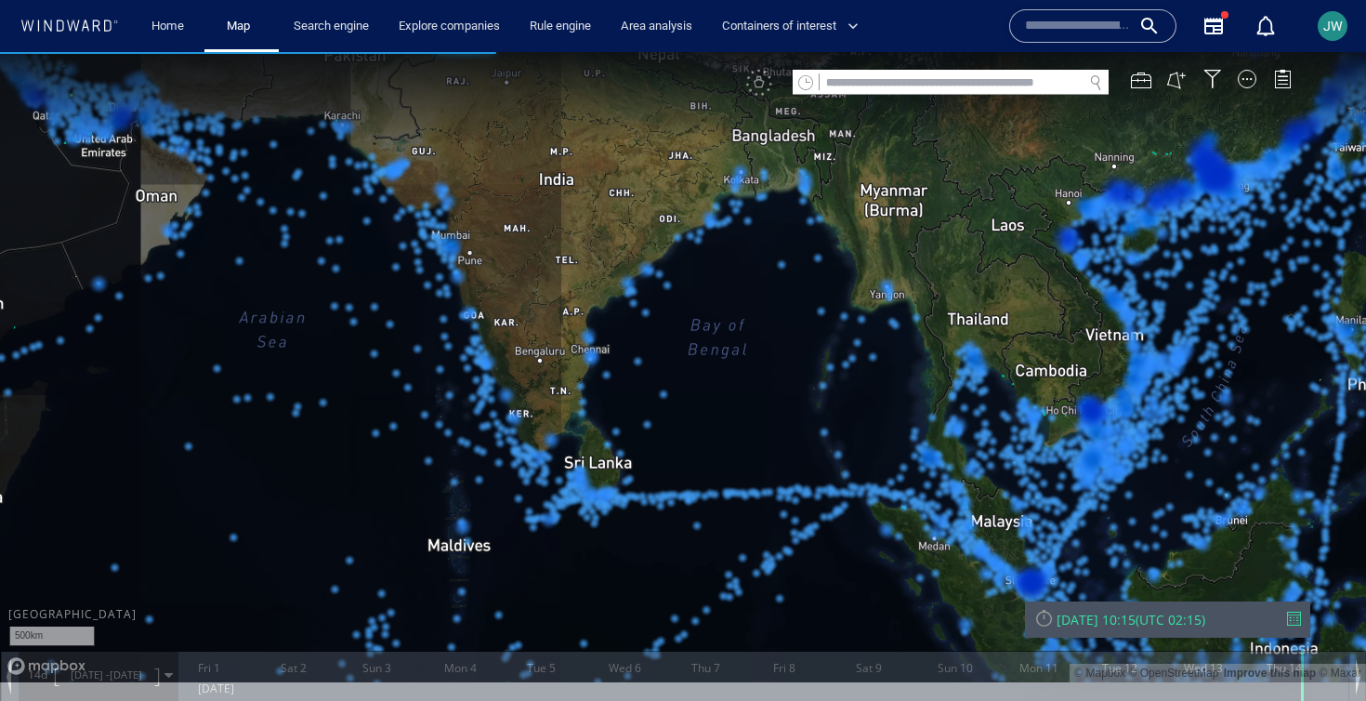
drag, startPoint x: 352, startPoint y: 364, endPoint x: 1228, endPoint y: 314, distance: 877.1
click at [1228, 317] on canvas "Map" at bounding box center [683, 367] width 1366 height 630
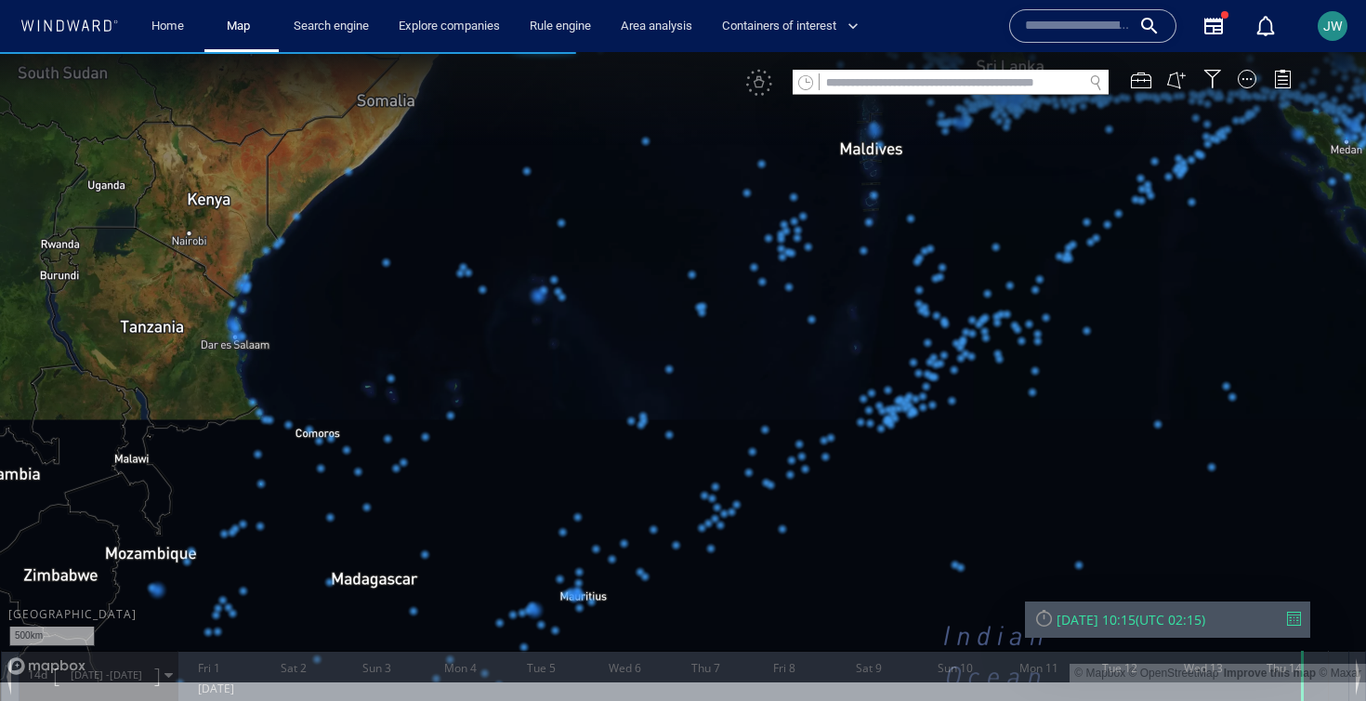
drag, startPoint x: 1127, startPoint y: 374, endPoint x: 1280, endPoint y: 73, distance: 337.2
click at [1280, 52] on html "500km © Mapbox © OpenStreetMap Improve this map © Maxar 0 0 Thu 31 August 2025 …" at bounding box center [683, 376] width 1366 height 649
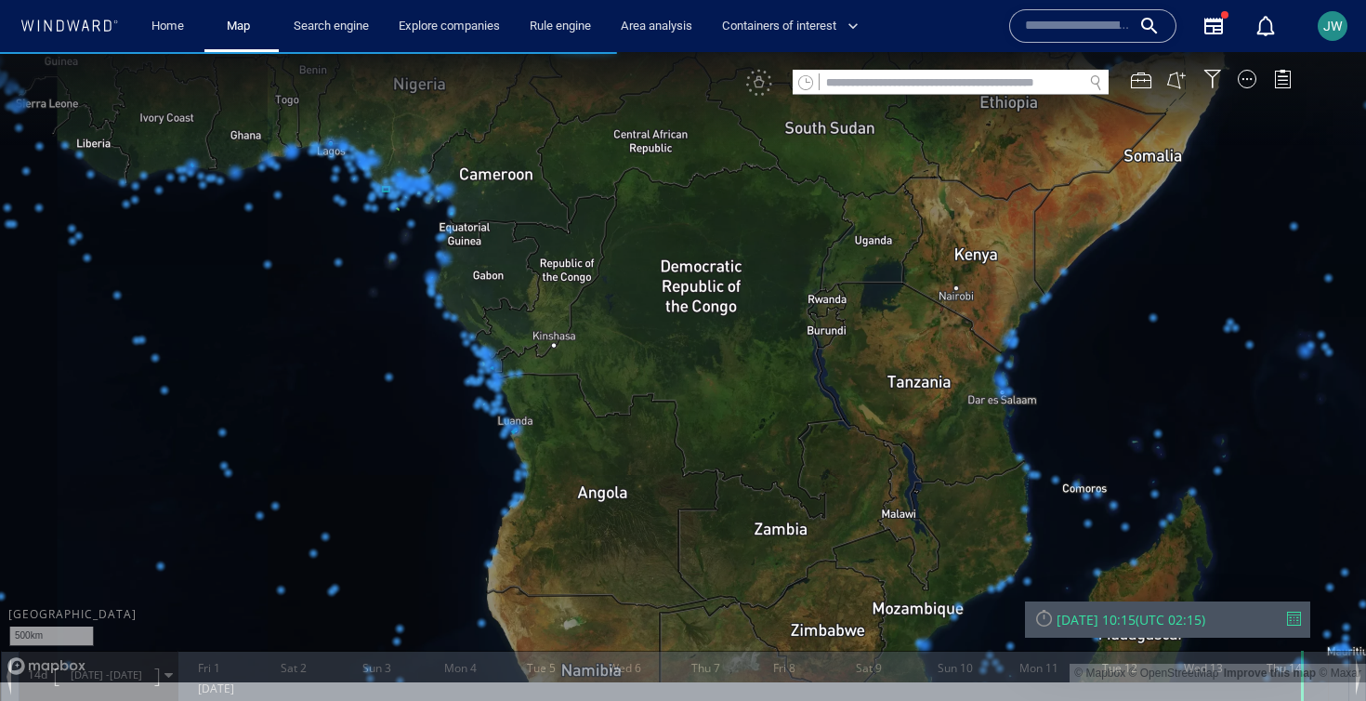
drag, startPoint x: 492, startPoint y: 192, endPoint x: 903, endPoint y: 371, distance: 448.0
click at [903, 375] on canvas "Map" at bounding box center [683, 367] width 1366 height 630
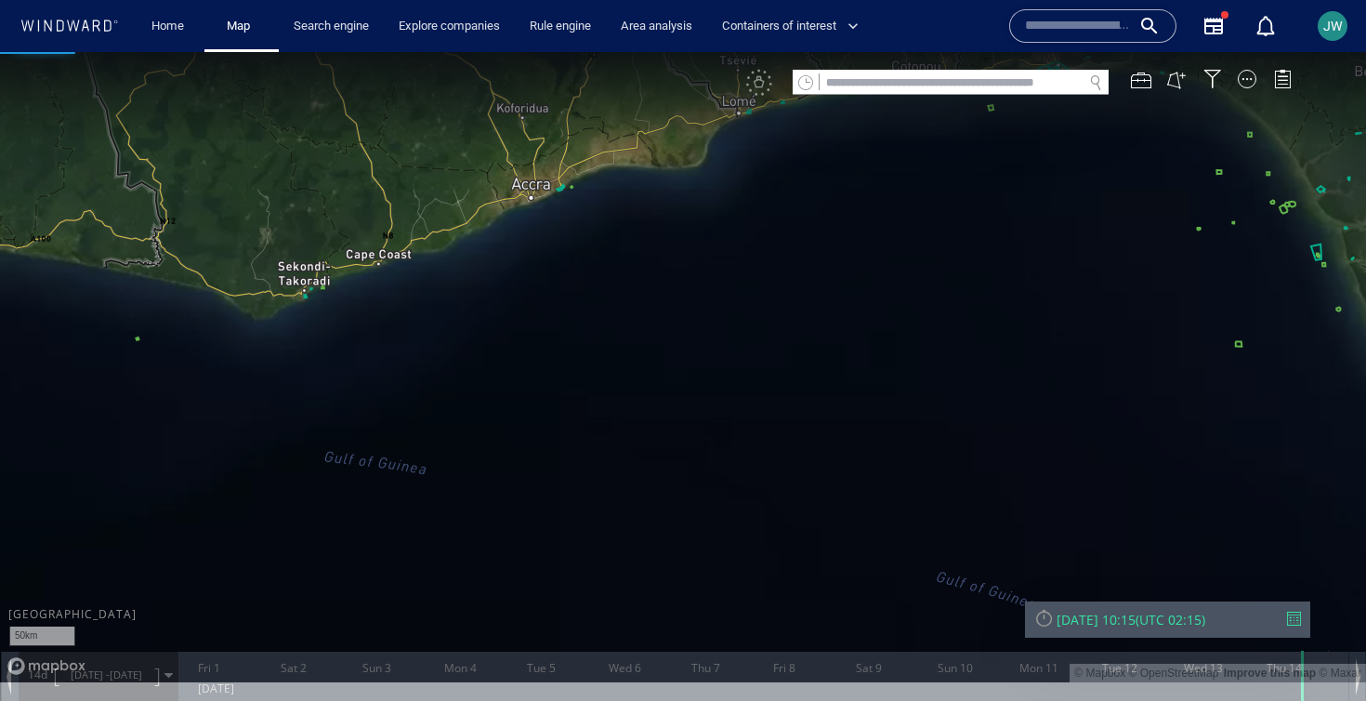
drag, startPoint x: 529, startPoint y: 297, endPoint x: 610, endPoint y: 422, distance: 148.5
click at [610, 423] on canvas "Map" at bounding box center [683, 367] width 1366 height 630
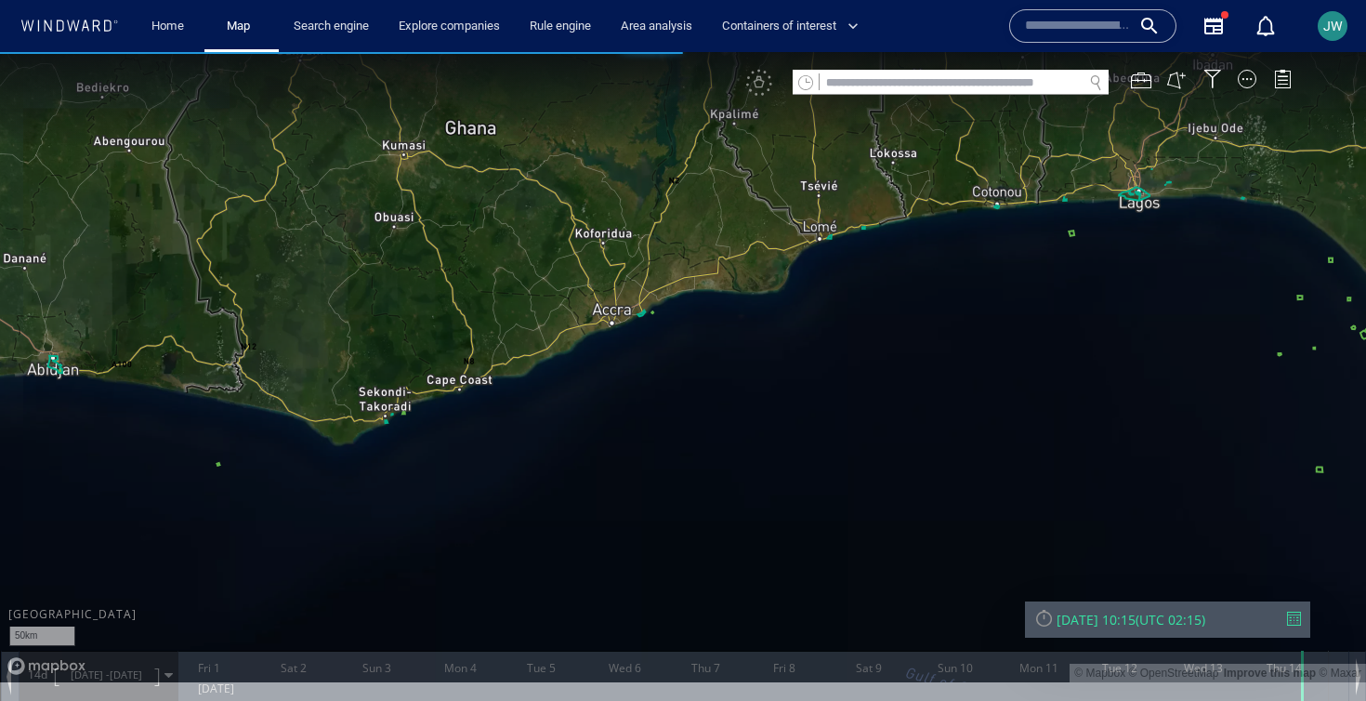
drag, startPoint x: 610, startPoint y: 422, endPoint x: 617, endPoint y: 371, distance: 51.7
click at [617, 371] on canvas "Map" at bounding box center [683, 367] width 1366 height 630
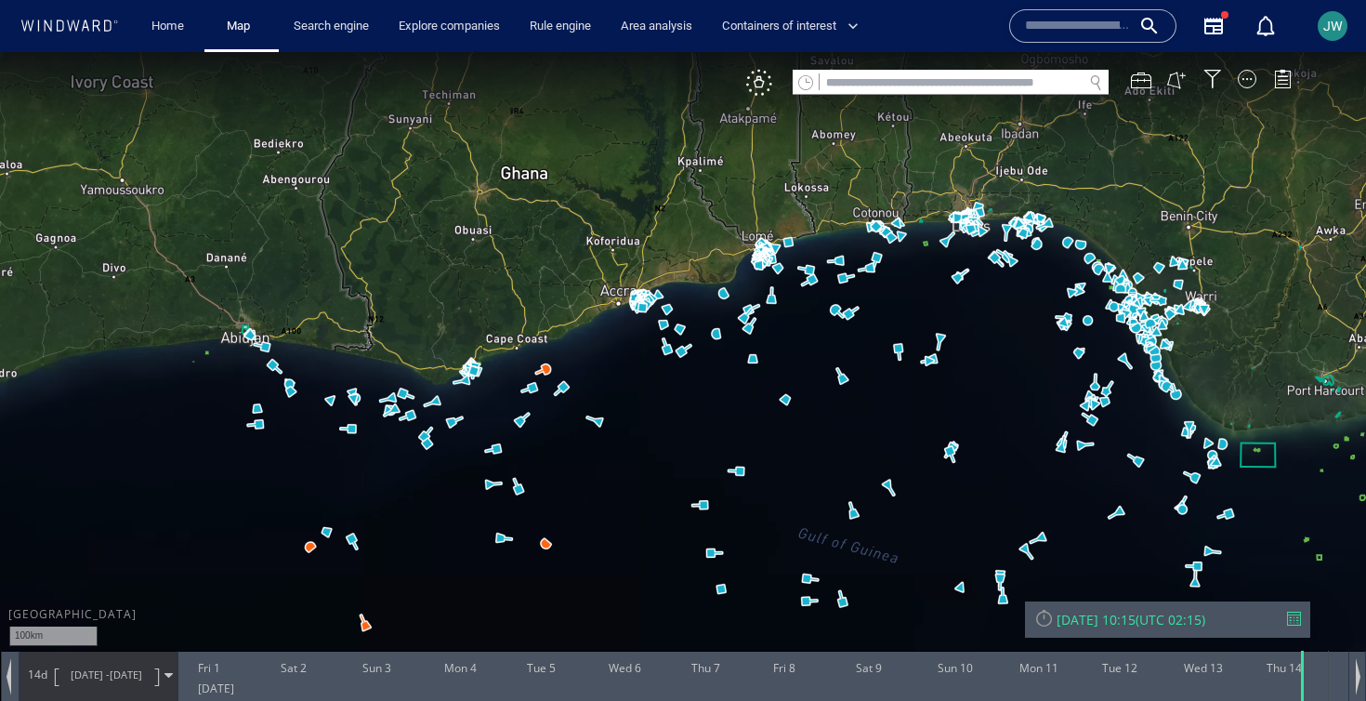
drag, startPoint x: 617, startPoint y: 371, endPoint x: 623, endPoint y: 310, distance: 61.6
click at [623, 309] on canvas "Map" at bounding box center [683, 367] width 1366 height 630
